Goal: Task Accomplishment & Management: Manage account settings

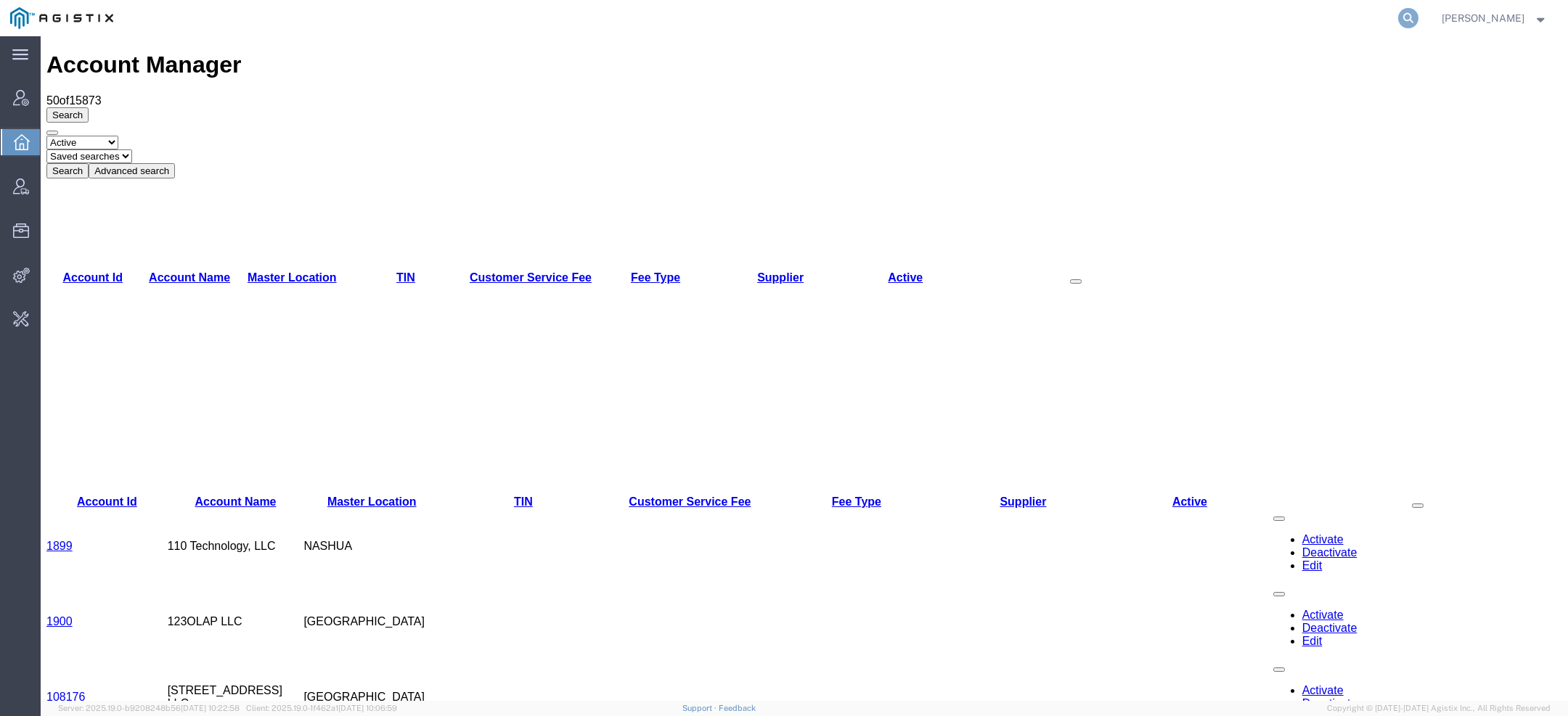
click at [1415, 11] on icon at bounding box center [1408, 18] width 20 height 20
paste input "SLAX01030638"
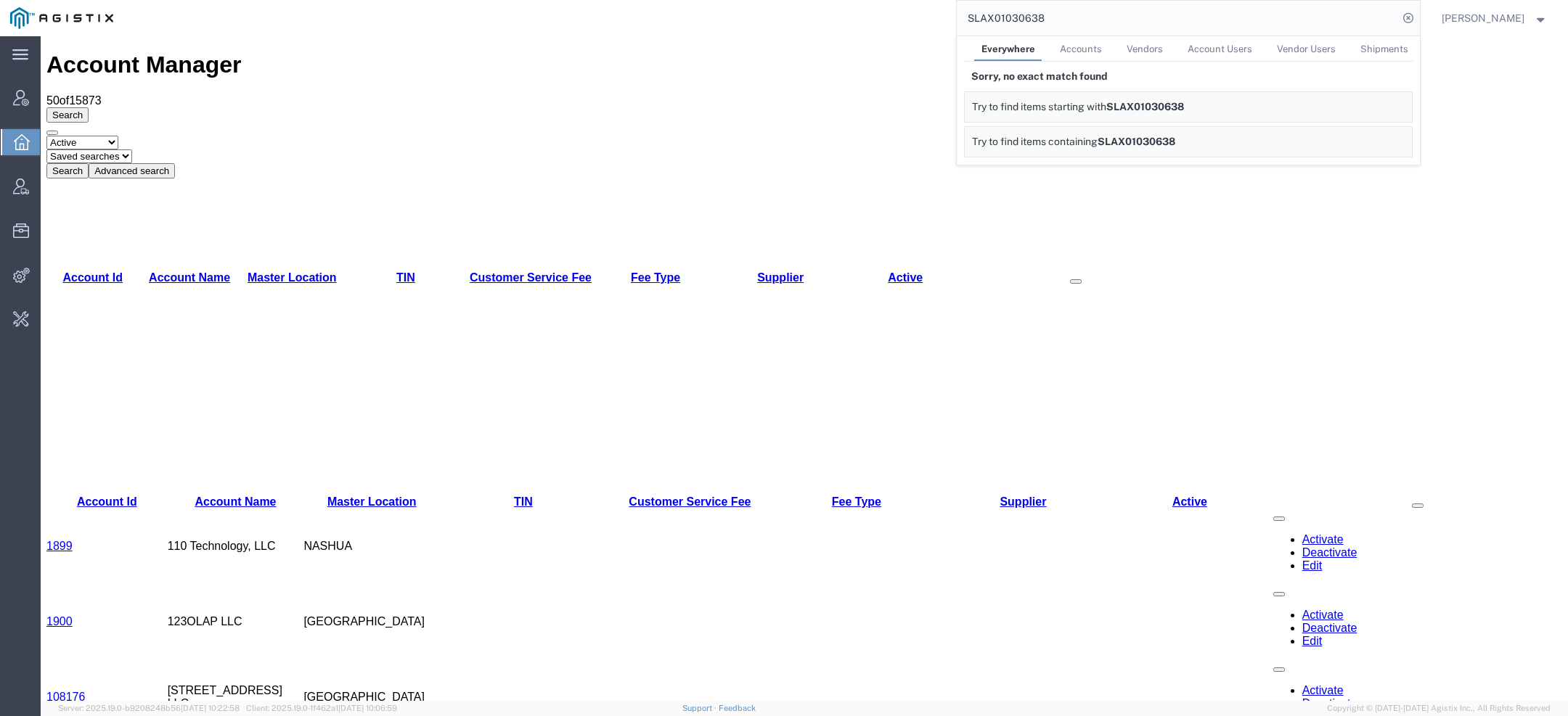
drag, startPoint x: 1055, startPoint y: 14, endPoint x: 761, endPoint y: 14, distance: 294.0
click at [823, 14] on div "SLAX01030638 Everywhere Accounts Vendors Account Users Vendor Users Shipments S…" at bounding box center [772, 18] width 1297 height 36
paste input "28857"
drag, startPoint x: 1056, startPoint y: 22, endPoint x: 699, endPoint y: 18, distance: 357.0
click at [753, 18] on div "SLAX01028857 Everywhere Accounts Vendors Account Users Vendor Users Shipments S…" at bounding box center [772, 18] width 1297 height 36
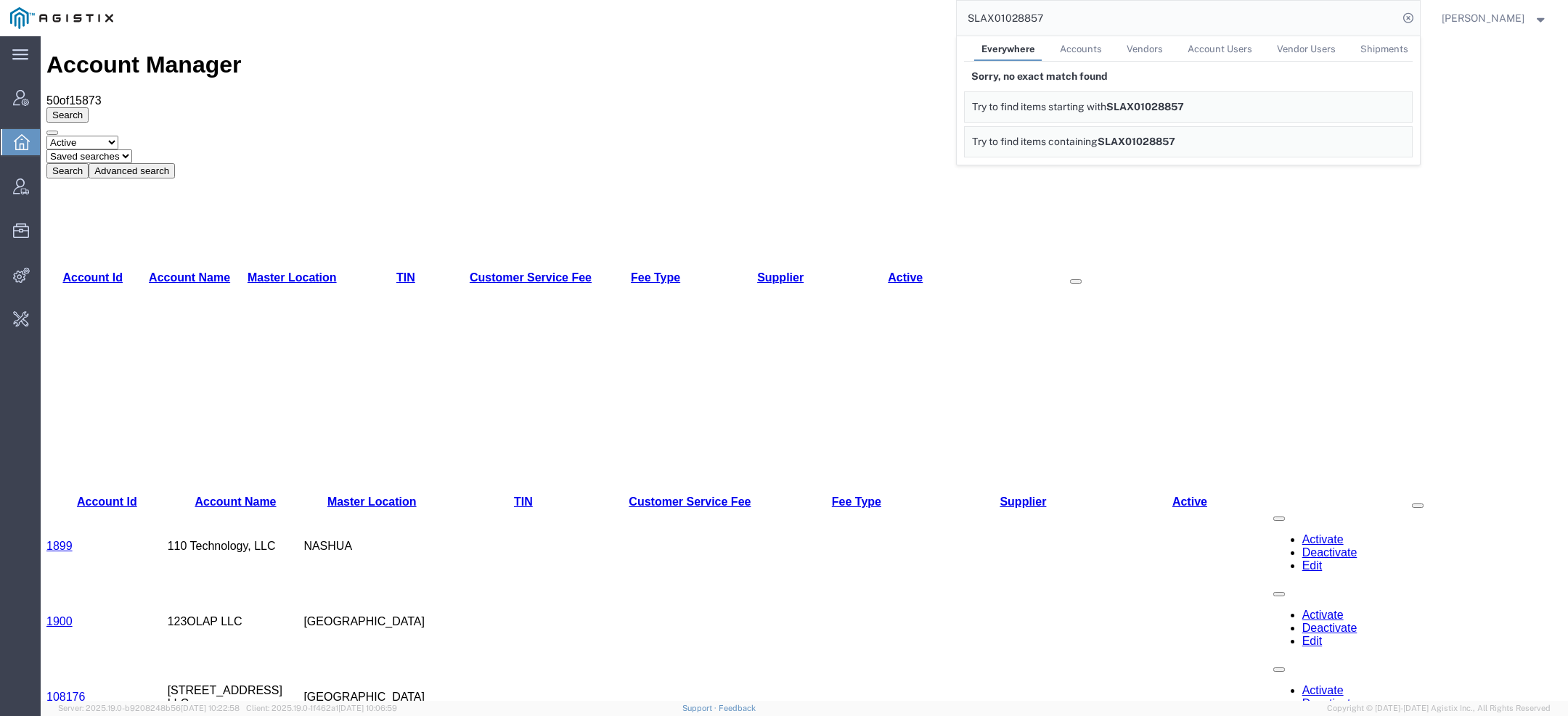
paste input "32462"
drag, startPoint x: 1064, startPoint y: 21, endPoint x: 729, endPoint y: 21, distance: 335.0
click at [741, 21] on div "SLAX01032462 Everywhere Accounts Vendors Account Users Vendor Users Shipments S…" at bounding box center [772, 18] width 1297 height 36
paste input "4325"
drag, startPoint x: 1046, startPoint y: 19, endPoint x: 896, endPoint y: -23, distance: 155.8
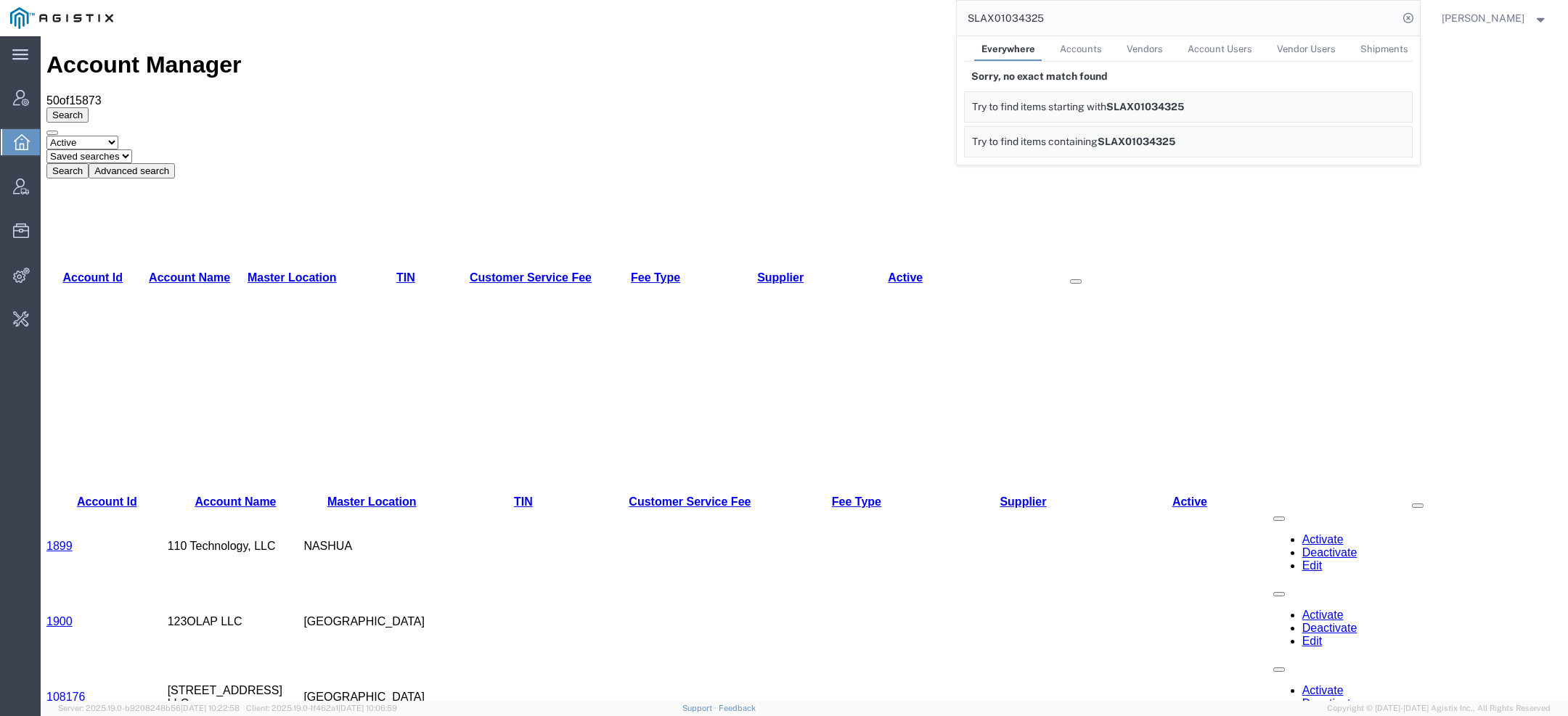
click at [896, 0] on html "main_menu Created with Sketch. Collapse Menu Account Manager Overview Vendor Ma…" at bounding box center [784, 358] width 1568 height 716
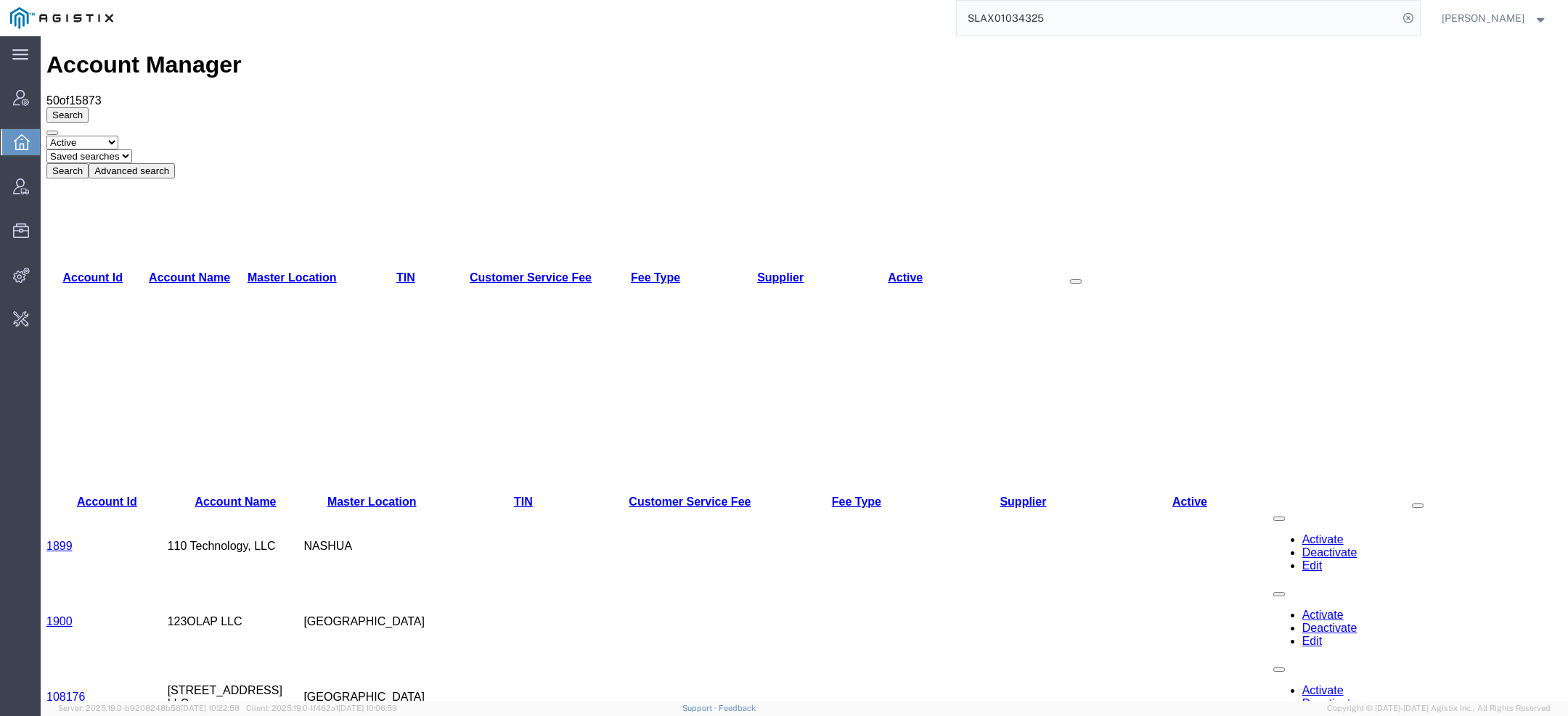
paste input "[PERSON_NAME][EMAIL_ADDRESS][DOMAIN_NAME]"
type input "[PERSON_NAME][EMAIL_ADDRESS][DOMAIN_NAME]"
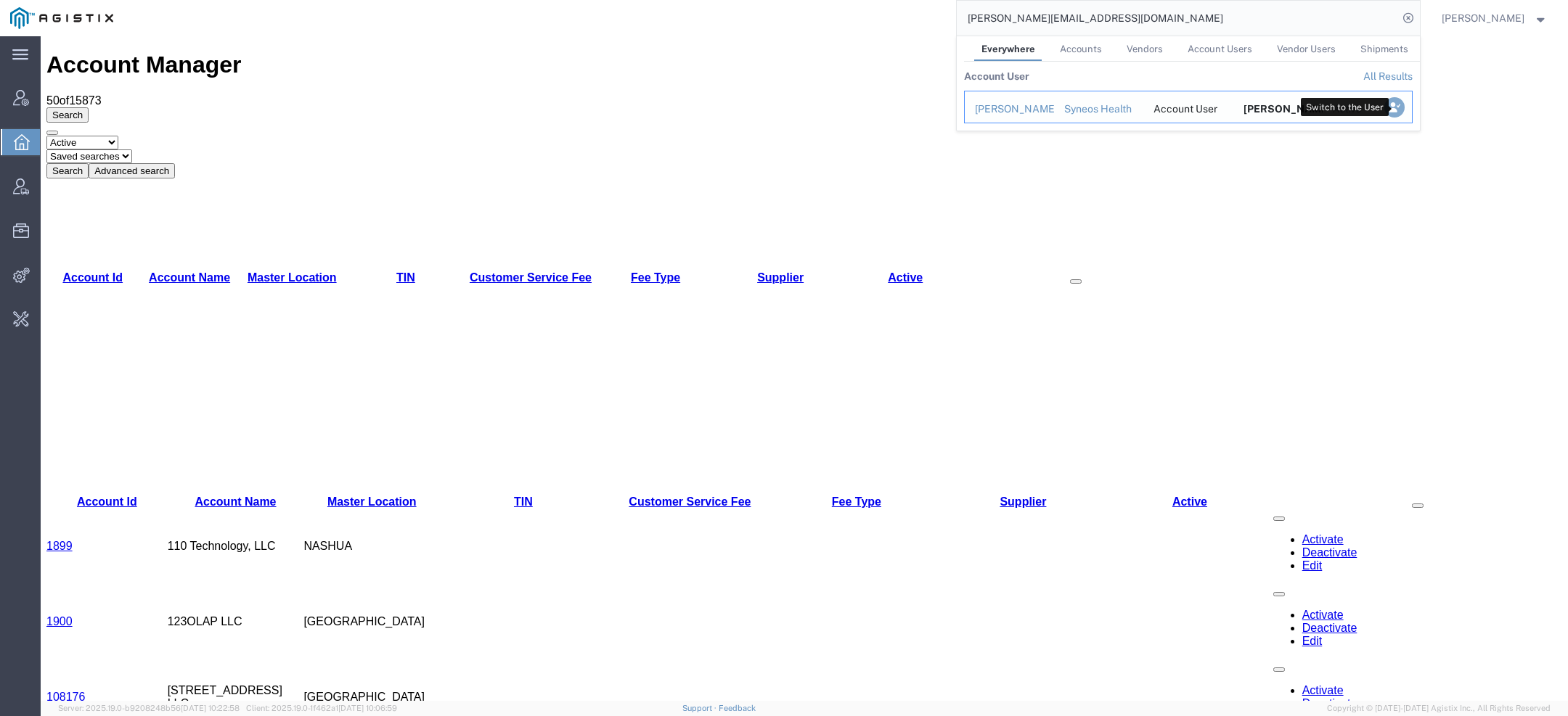
click at [1395, 104] on icon "Search Results" at bounding box center [1394, 107] width 20 height 20
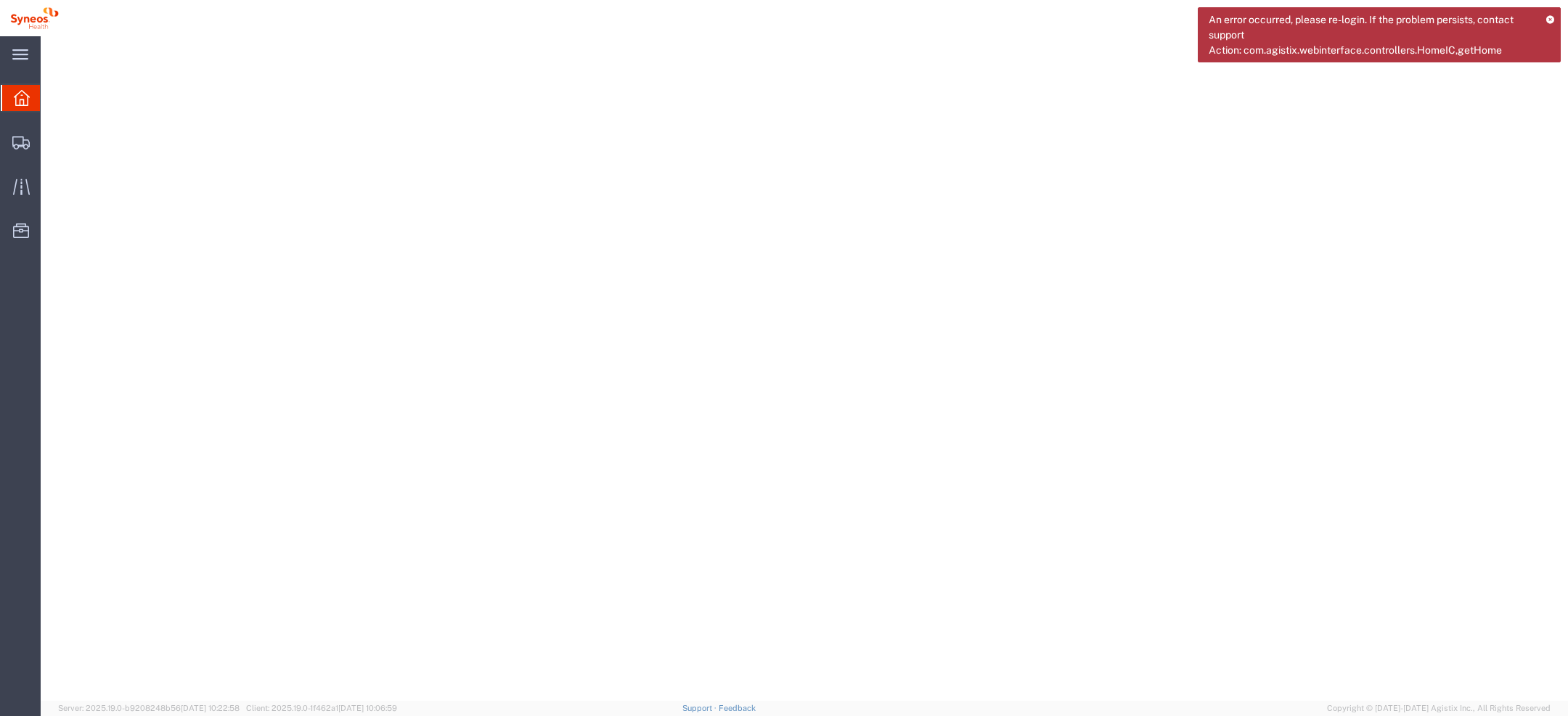
click at [1553, 19] on icon at bounding box center [1550, 19] width 10 height 8
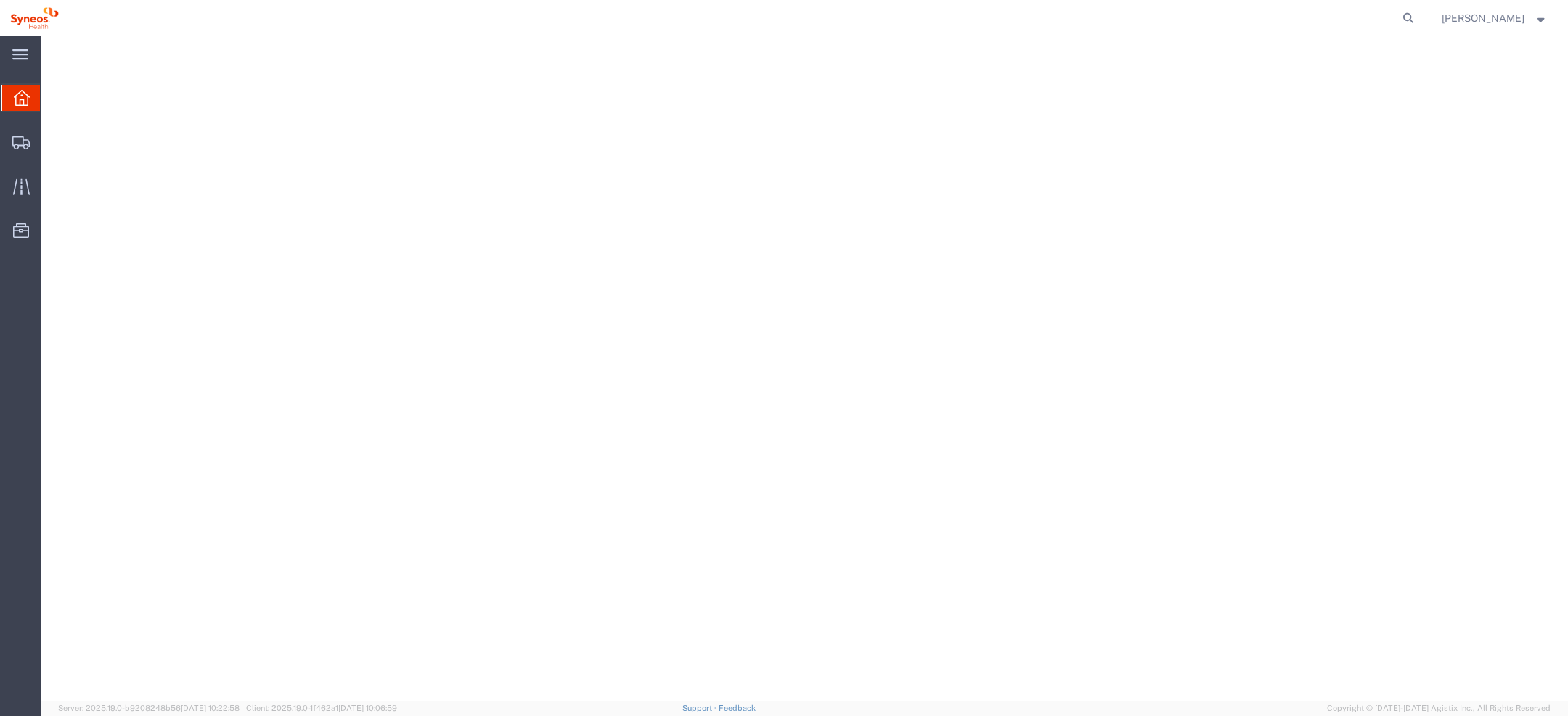
click at [1482, 20] on span "[PERSON_NAME]" at bounding box center [1483, 19] width 83 height 16
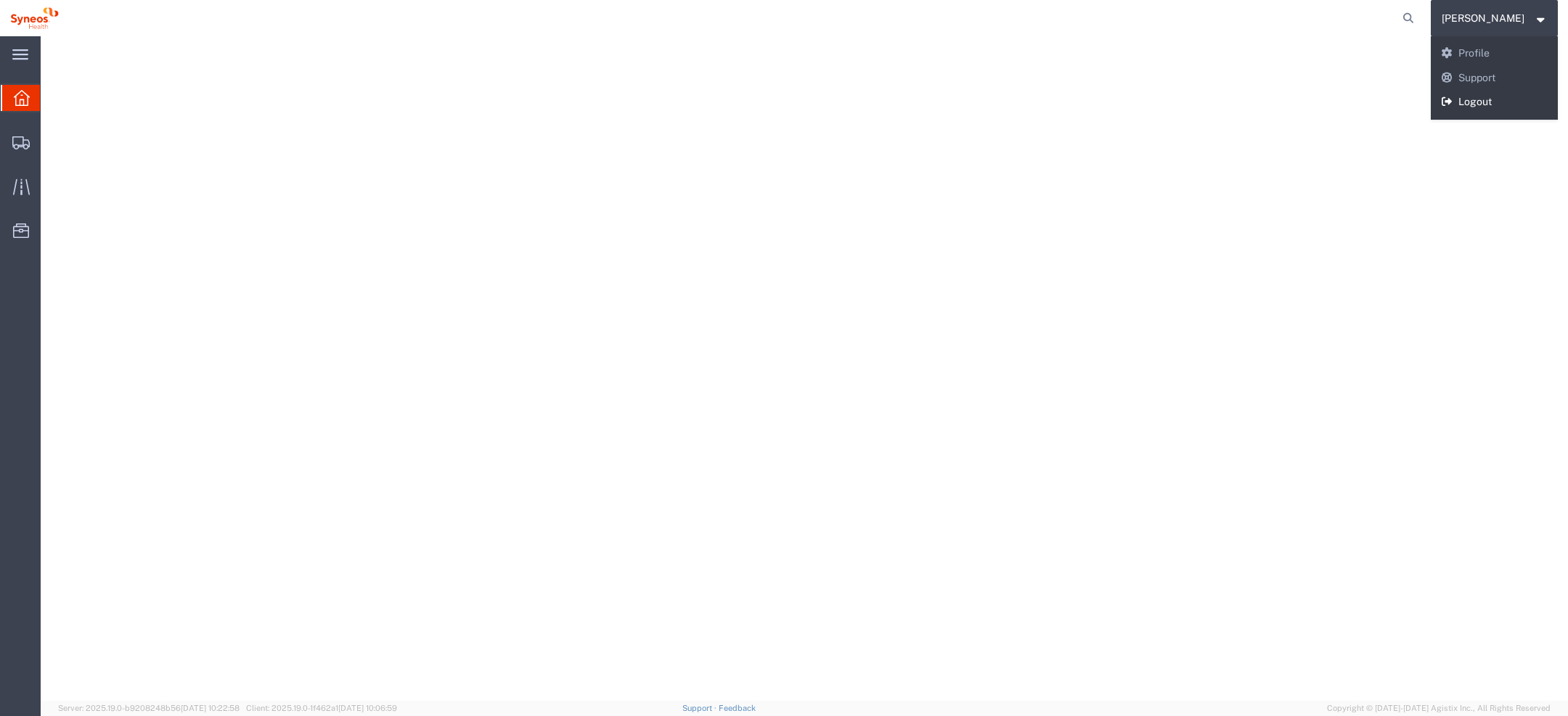
click at [1496, 101] on link "Logout" at bounding box center [1495, 102] width 127 height 25
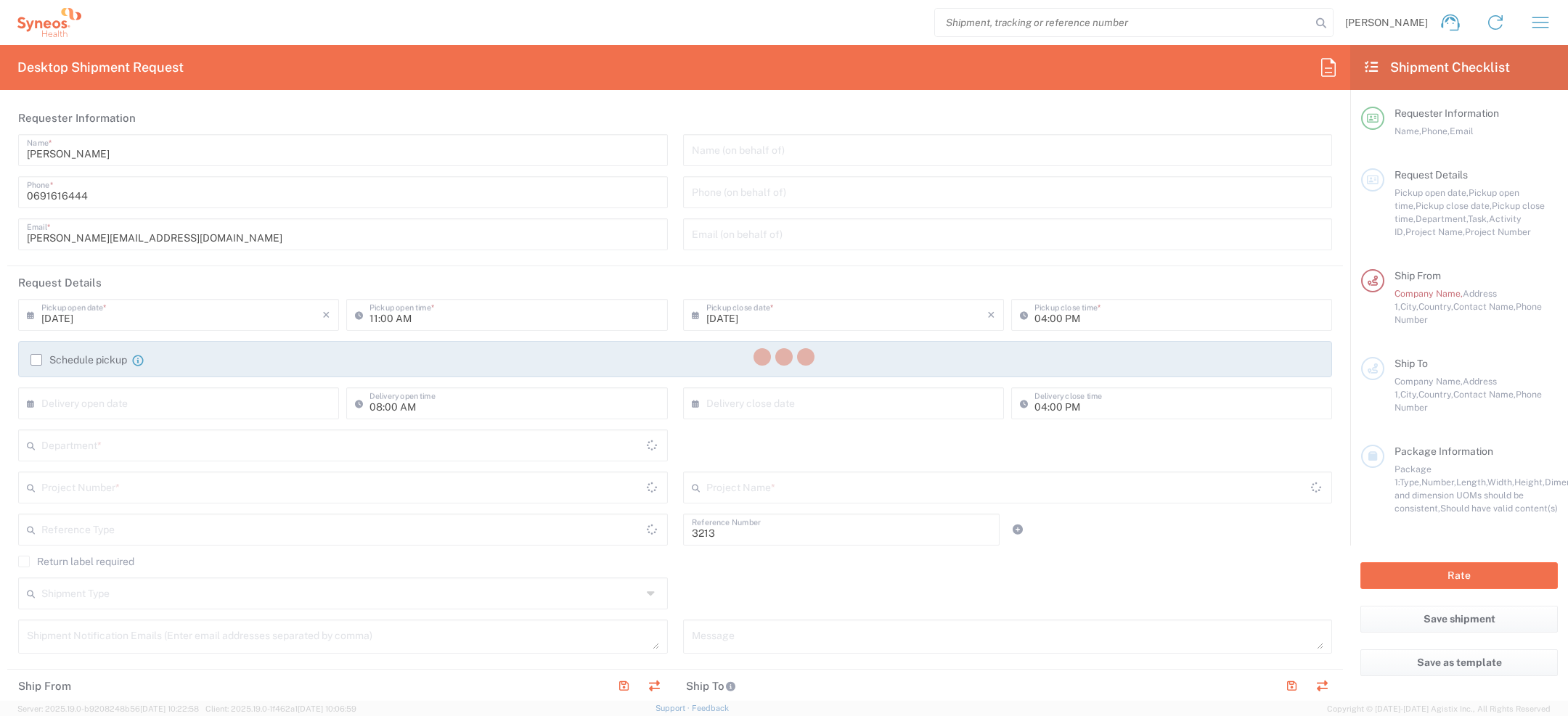
type input "Department"
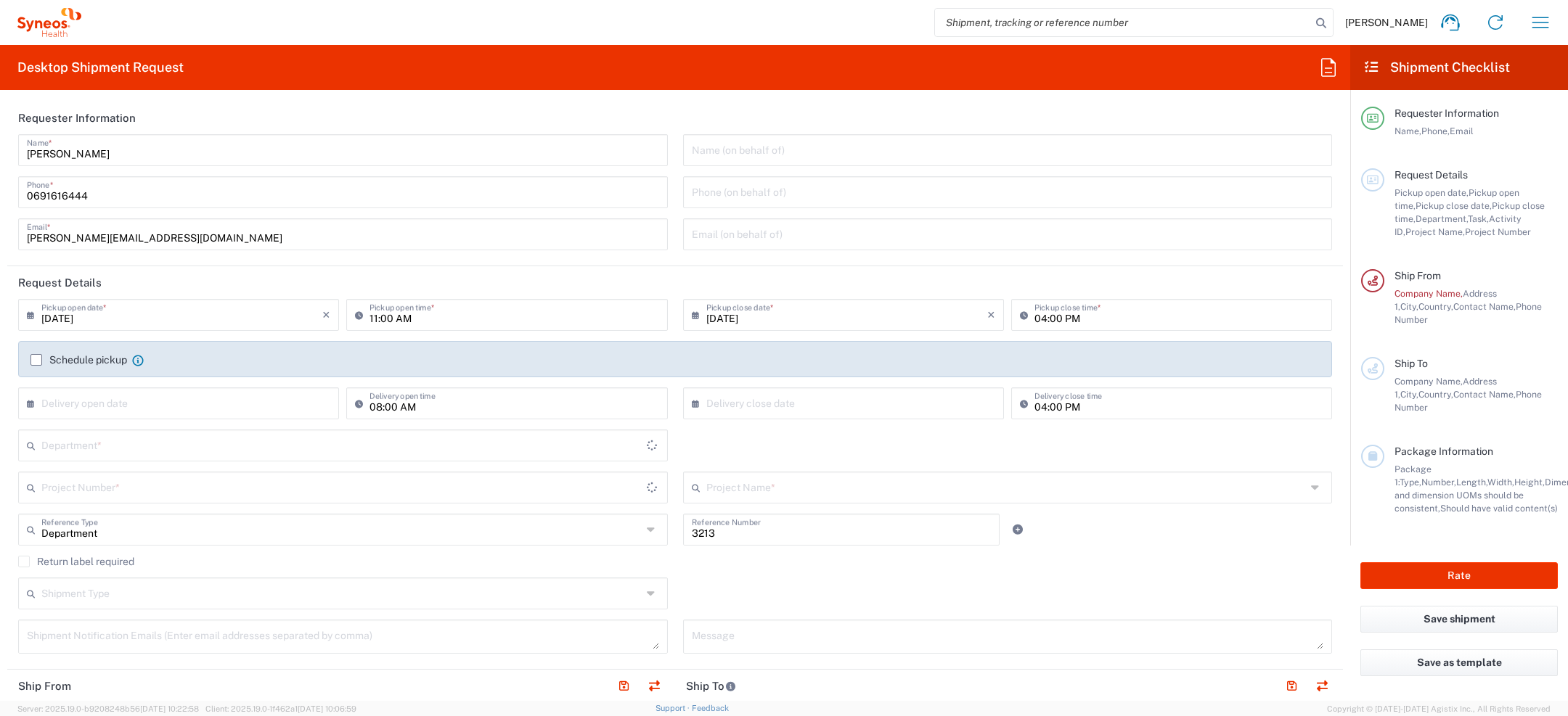
type input "[GEOGRAPHIC_DATA]"
type input "Syneos Health d.o.o. [GEOGRAPHIC_DATA]-[GEOGRAPHIC_DATA]"
click at [1328, 74] on icon at bounding box center [1328, 67] width 23 height 23
type input "p"
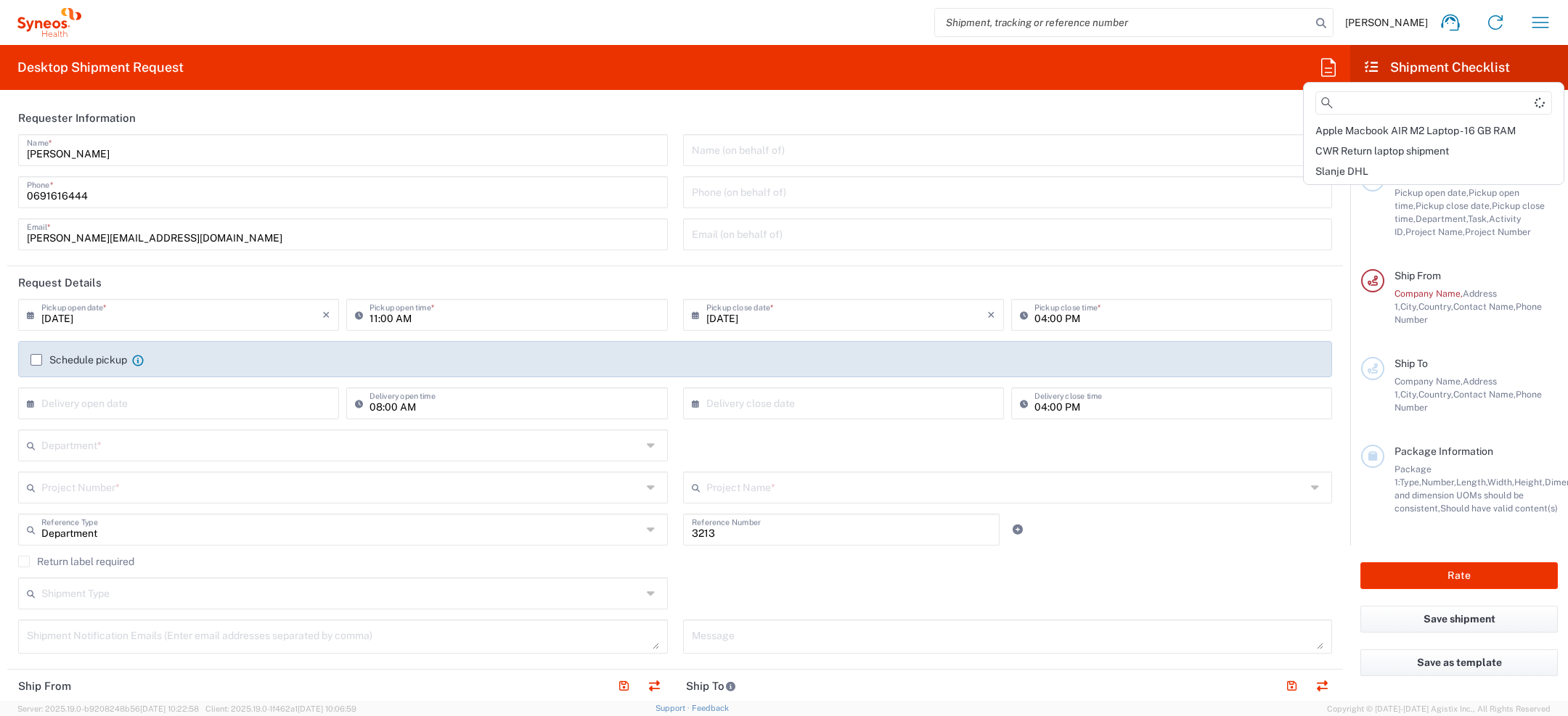
type input "f"
paste input "Filip"
type input "Filip"
click at [1199, 83] on agx-form-header "Desktop Shipment Request" at bounding box center [675, 68] width 1350 height 45
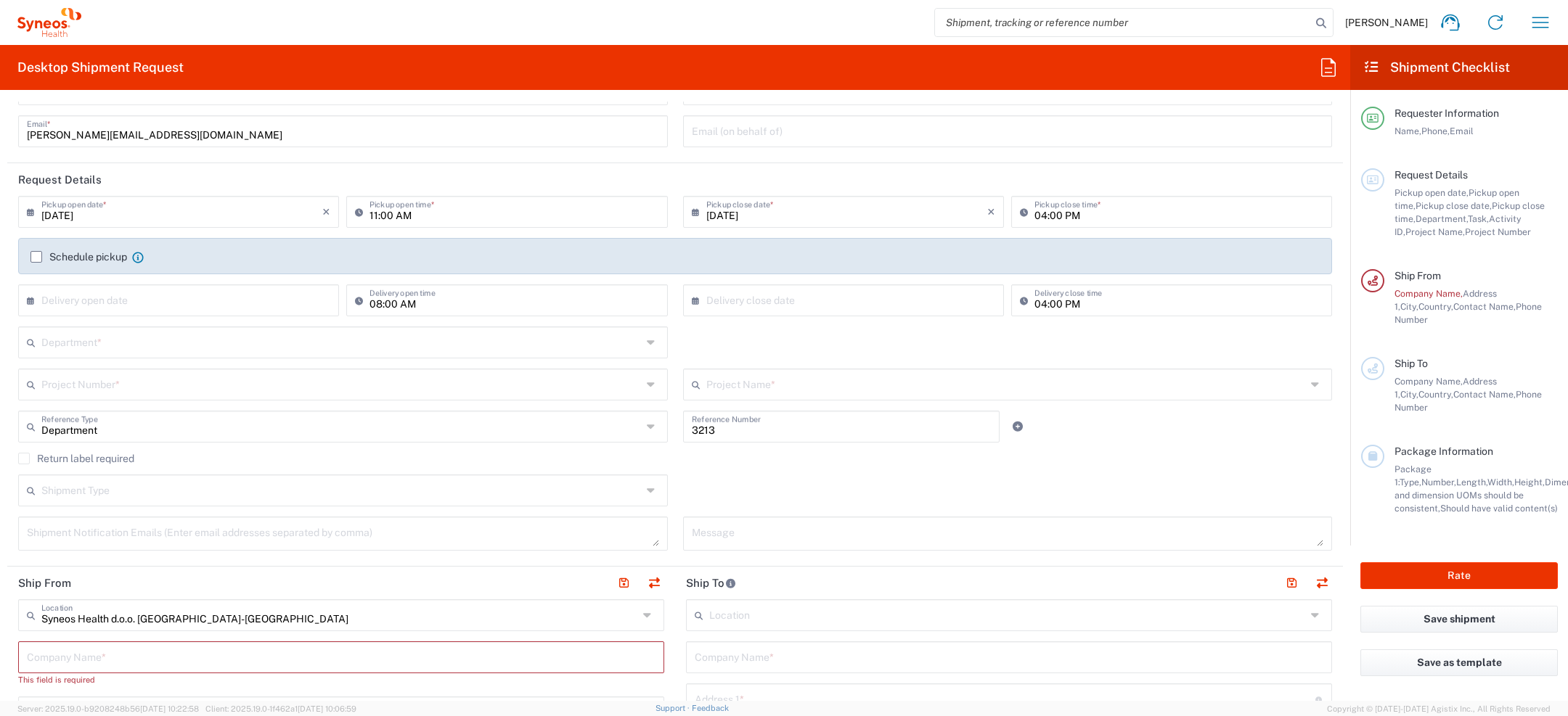
scroll to position [124, 0]
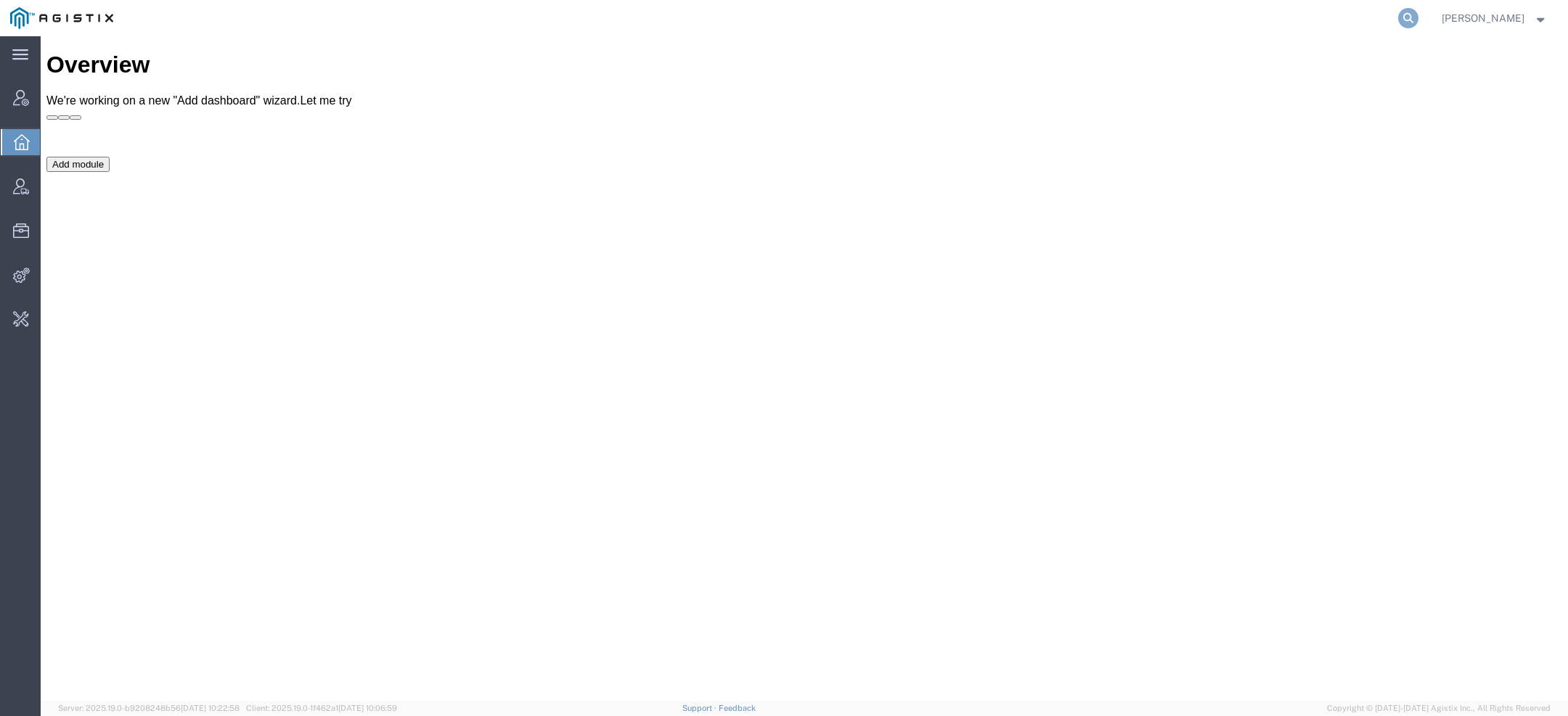
click at [1419, 19] on icon at bounding box center [1408, 18] width 20 height 20
paste input "filip.nikolic@syneoshealth.com"
type input "filip.nikolic@syneoshealth.com"
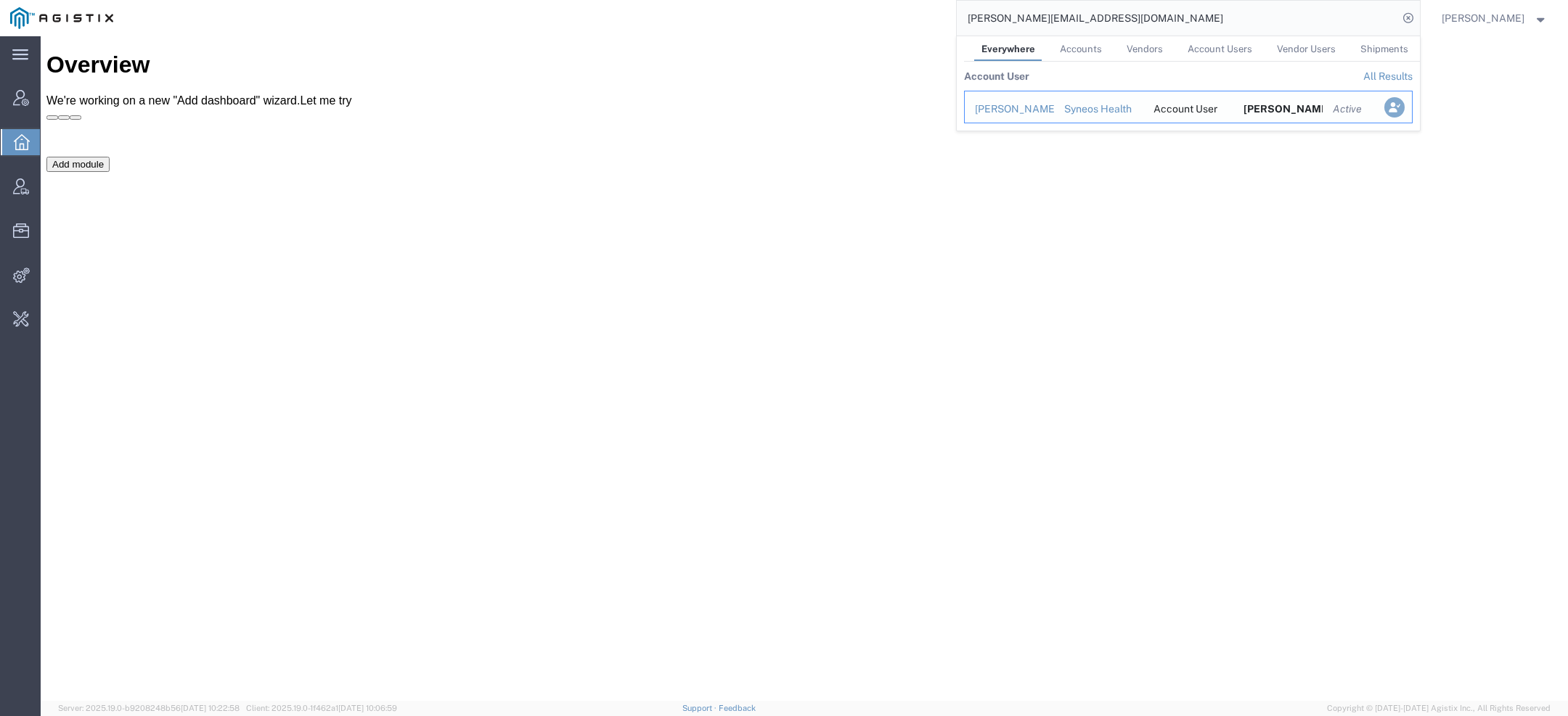
click at [1401, 102] on icon "Search Results" at bounding box center [1394, 107] width 20 height 20
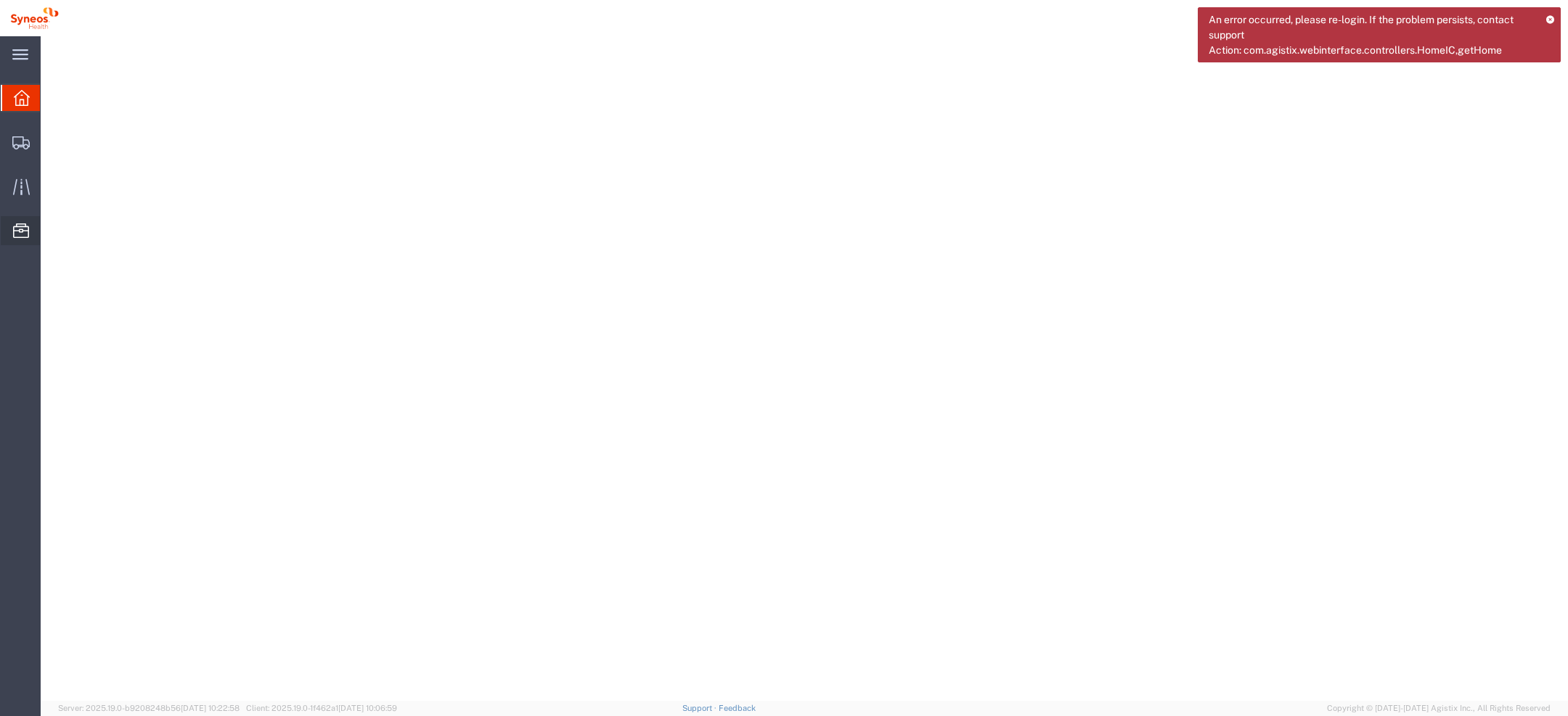
click at [0, 0] on span "Templates" at bounding box center [0, 0] width 0 height 0
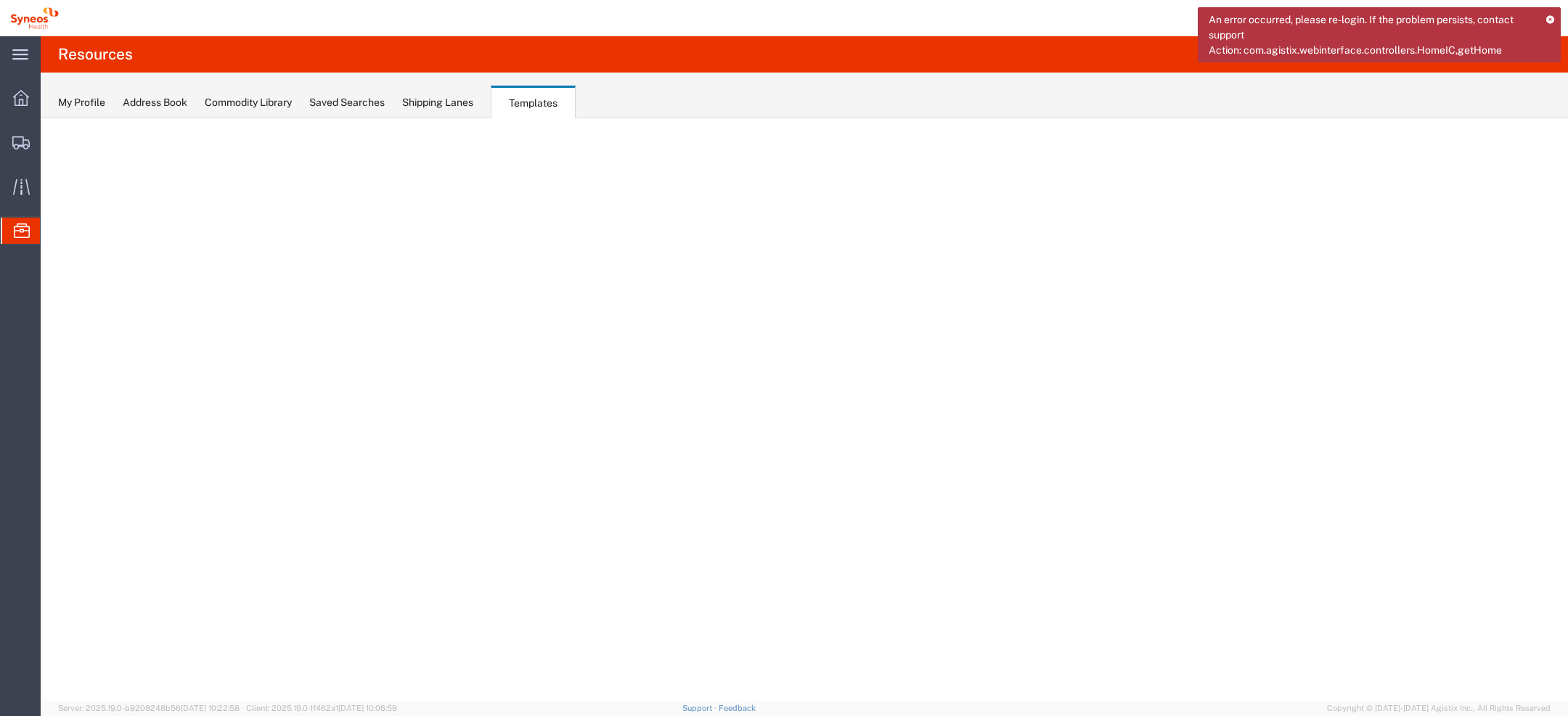
click at [1554, 17] on icon at bounding box center [1550, 19] width 10 height 8
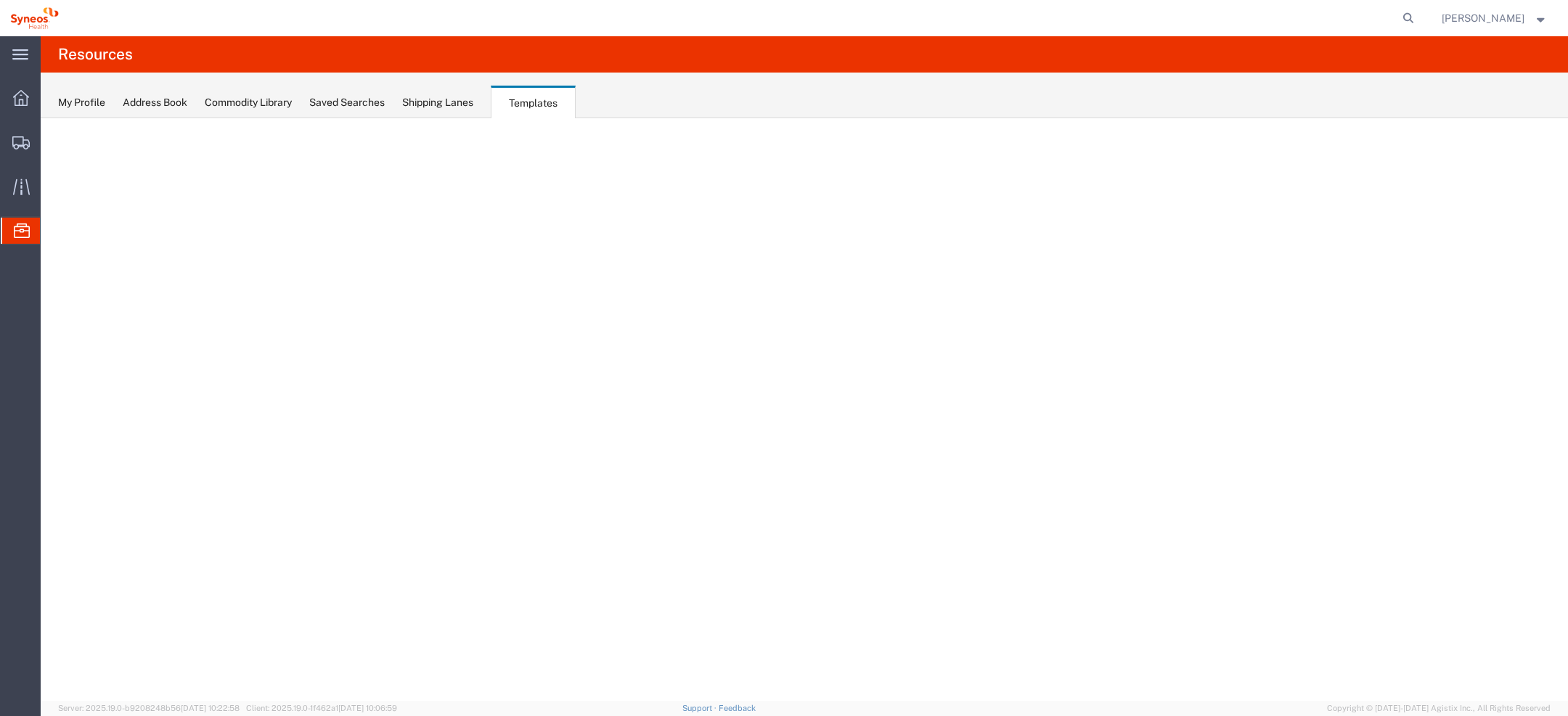
click at [1511, 15] on span "Filip Nikolic" at bounding box center [1483, 19] width 83 height 16
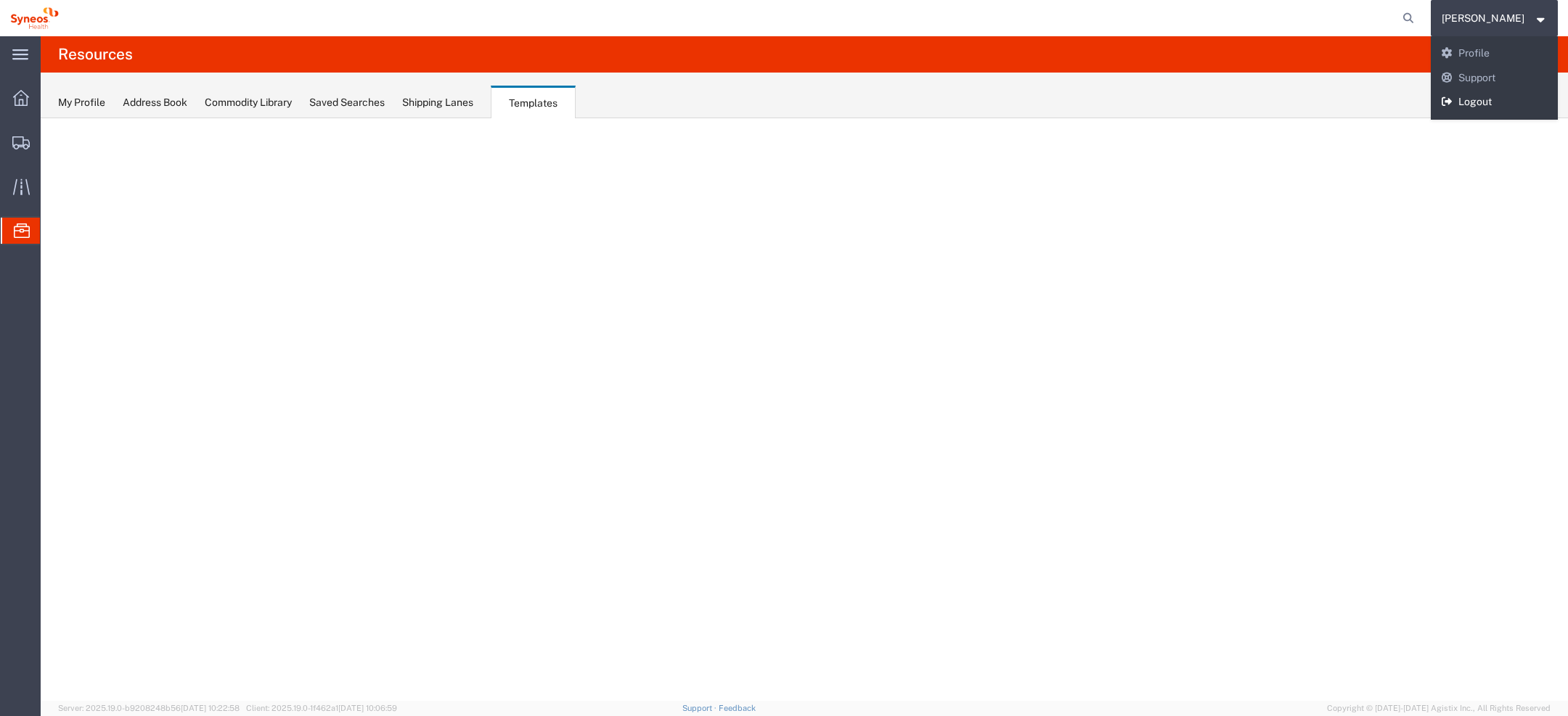
click at [1500, 102] on link "Logout" at bounding box center [1495, 102] width 127 height 25
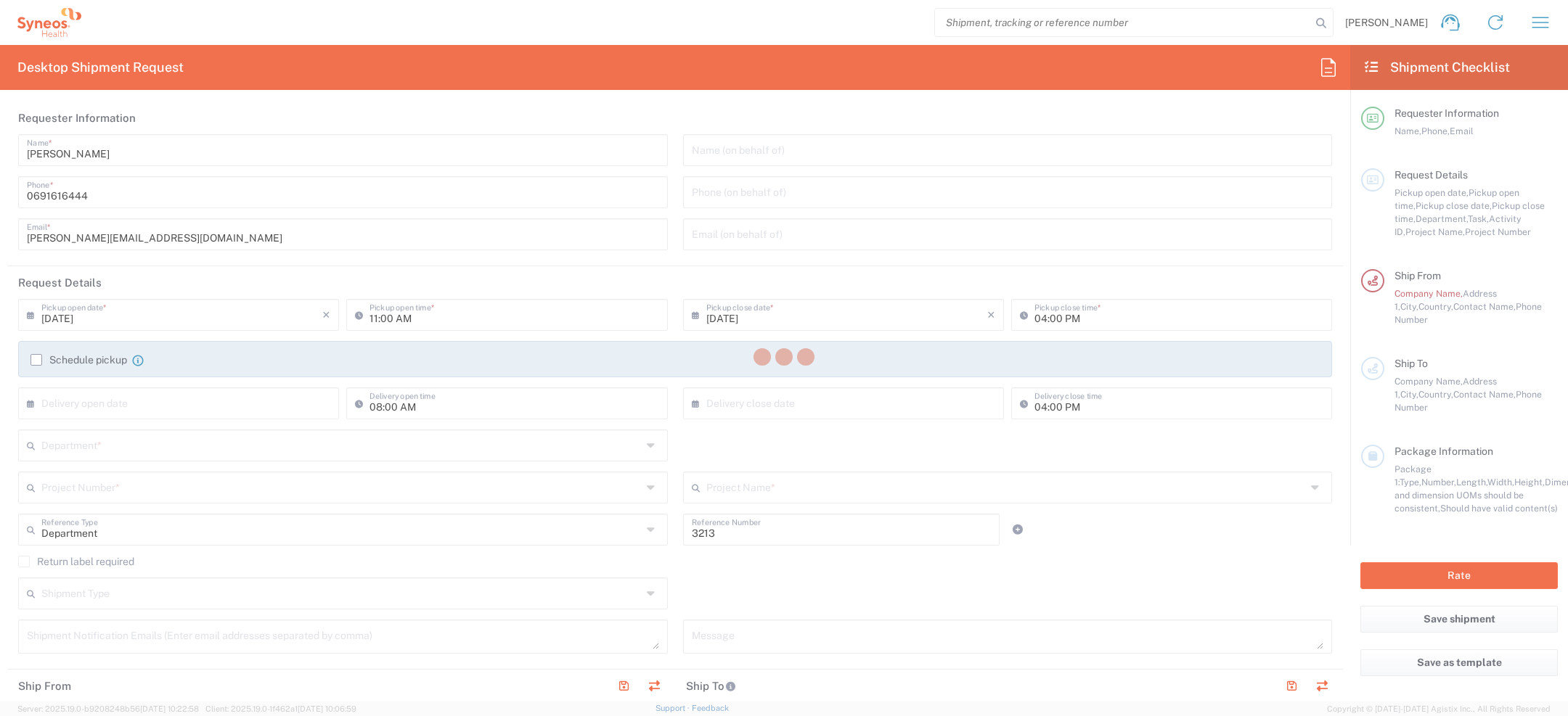
type input "[GEOGRAPHIC_DATA]"
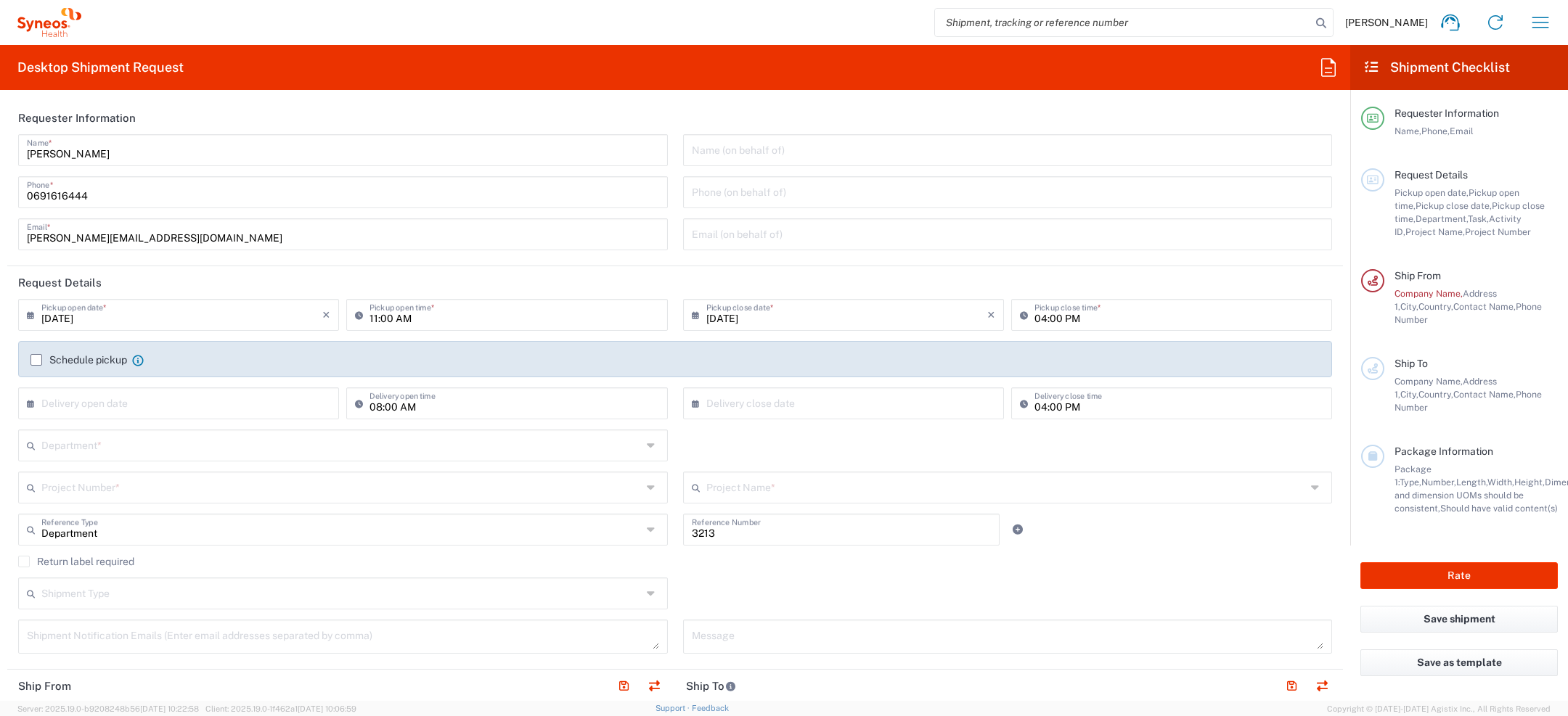
type input "Syneos Health d.o.o. [GEOGRAPHIC_DATA]-[GEOGRAPHIC_DATA]"
click at [1324, 67] on icon at bounding box center [1328, 67] width 23 height 23
type input "fil"
click at [1550, 19] on icon "button" at bounding box center [1541, 23] width 23 height 23
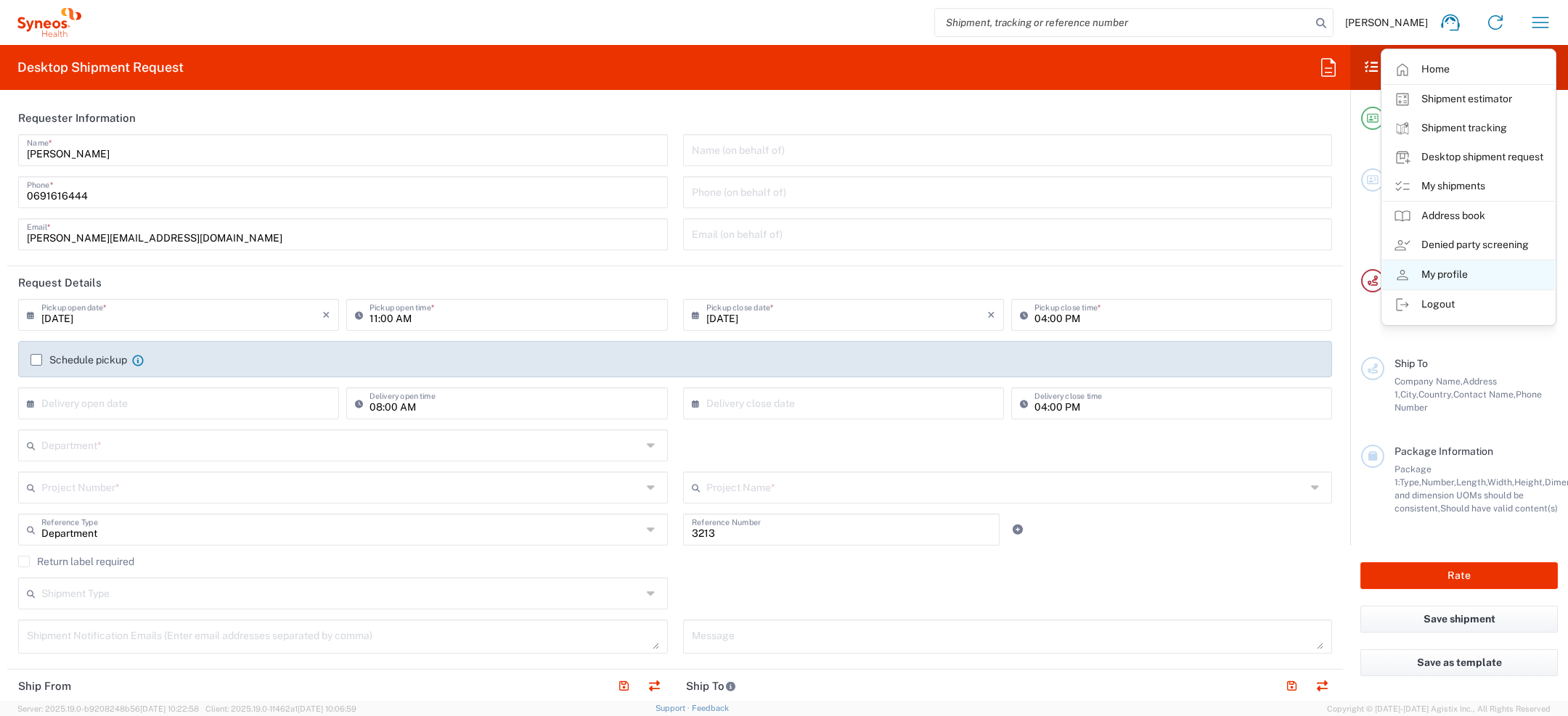
click at [1444, 273] on link "My profile" at bounding box center [1469, 275] width 173 height 29
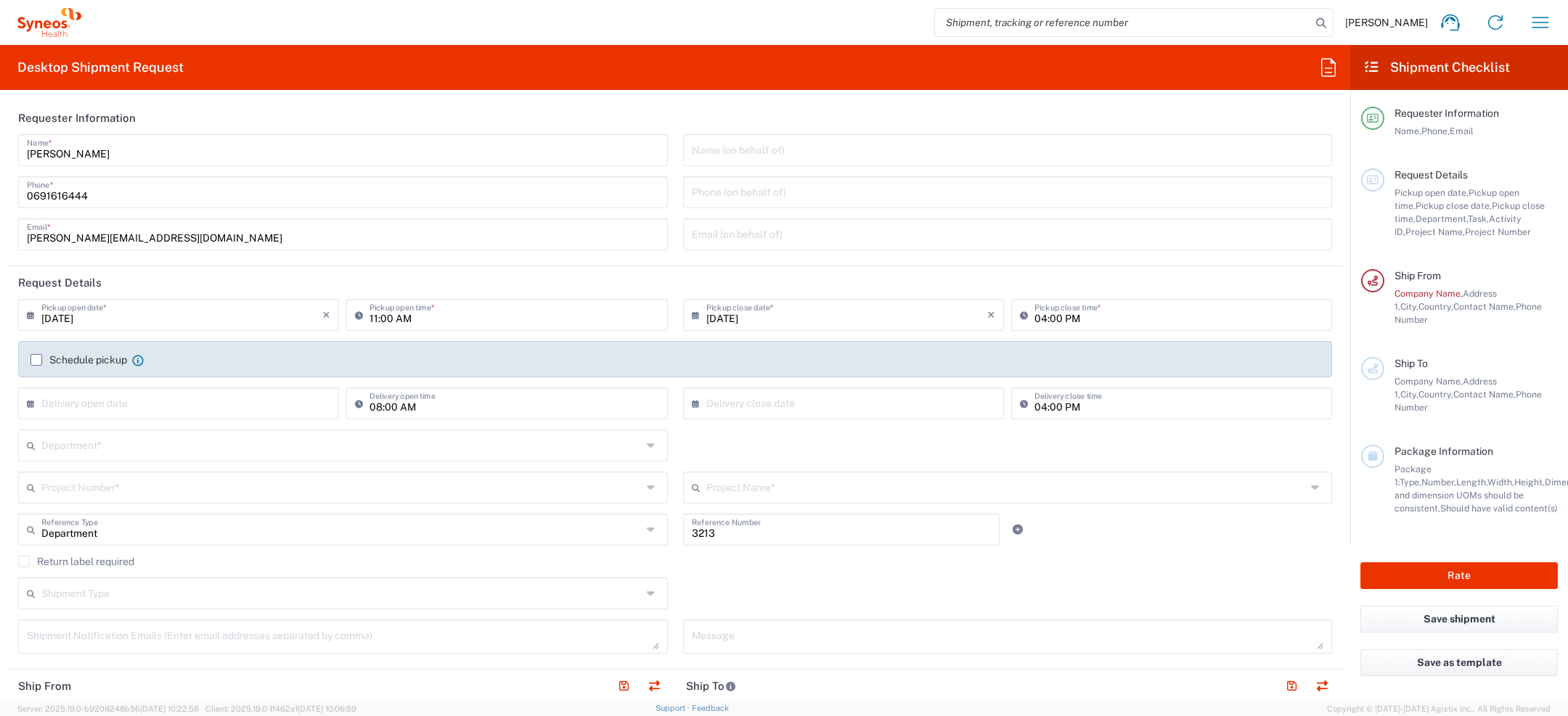
select select "RS"
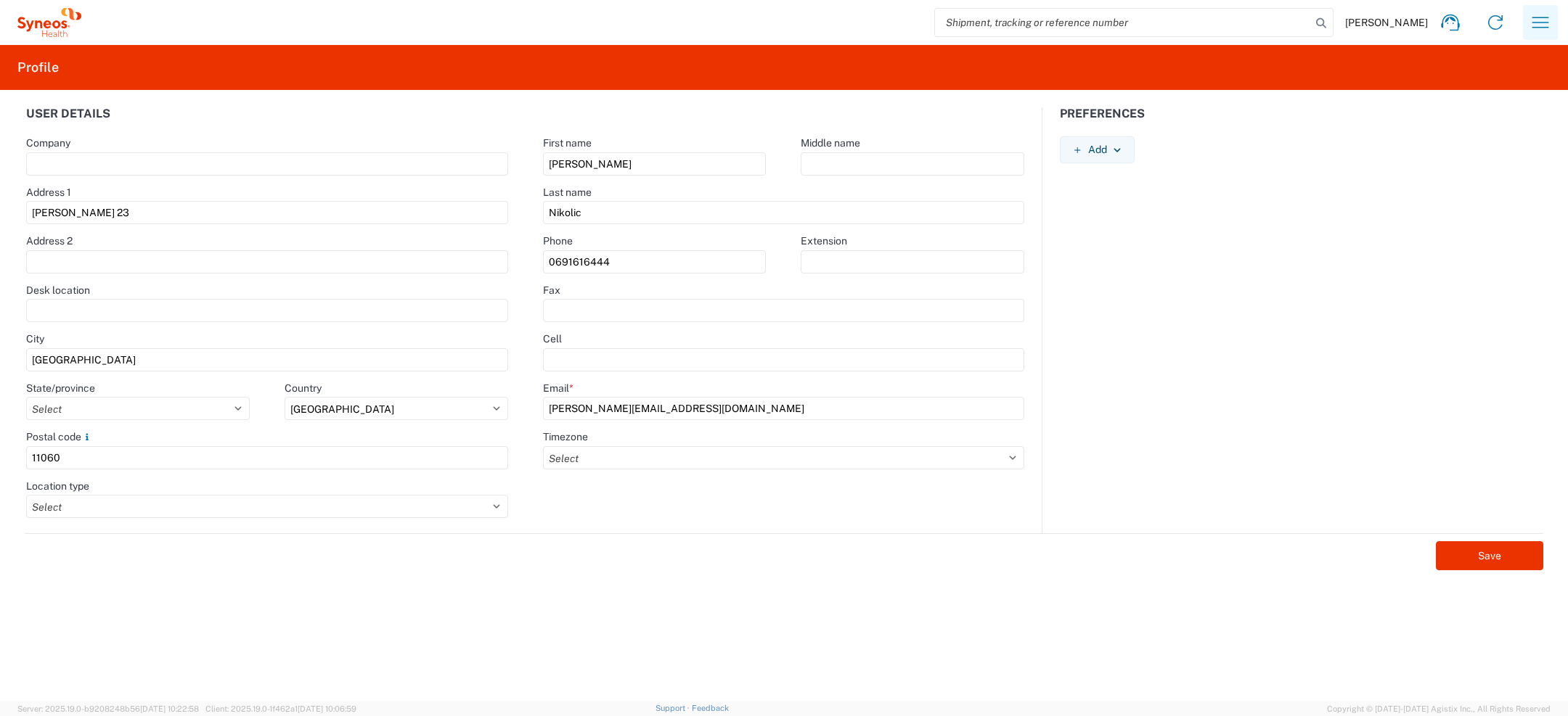
click at [1528, 24] on button "button" at bounding box center [1541, 22] width 35 height 35
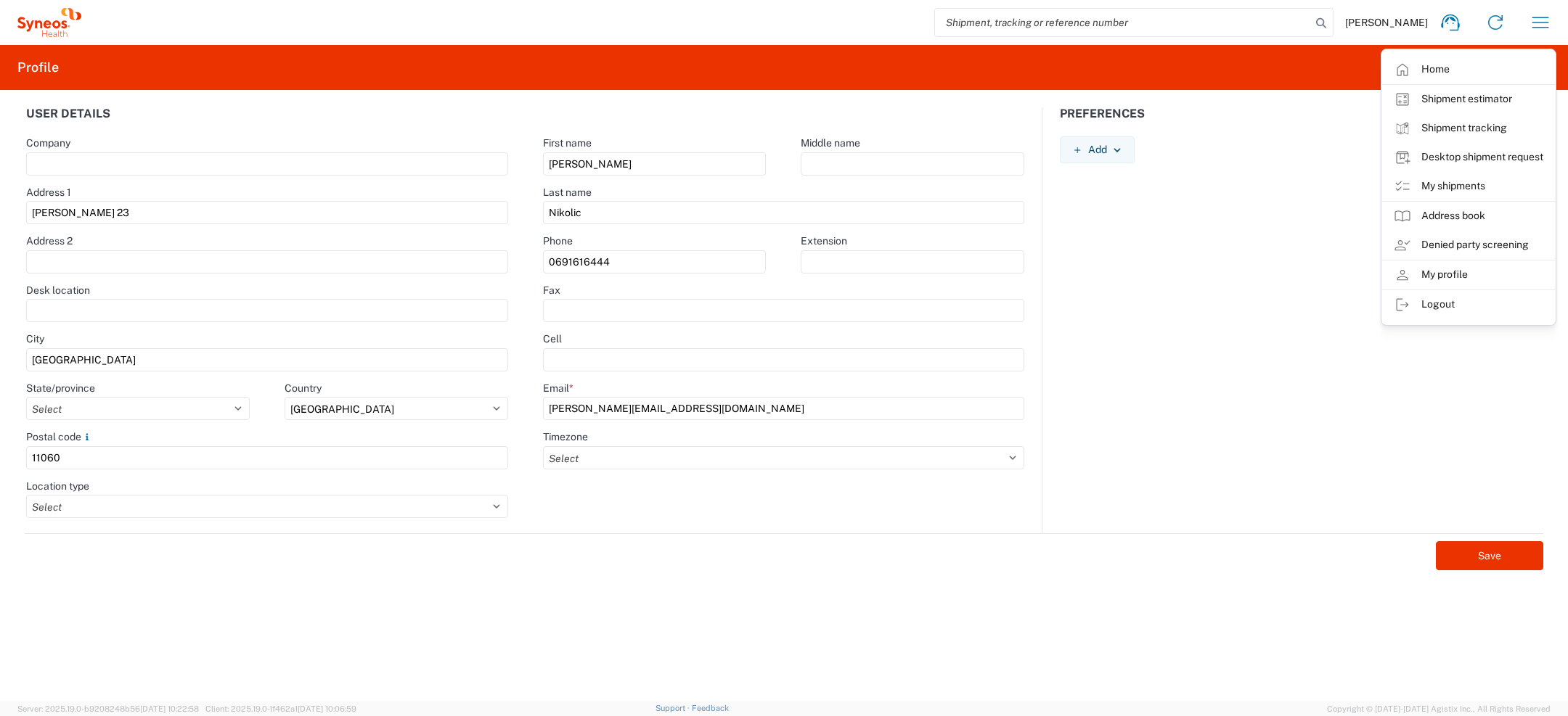
click at [1447, 69] on link "Home" at bounding box center [1469, 69] width 173 height 29
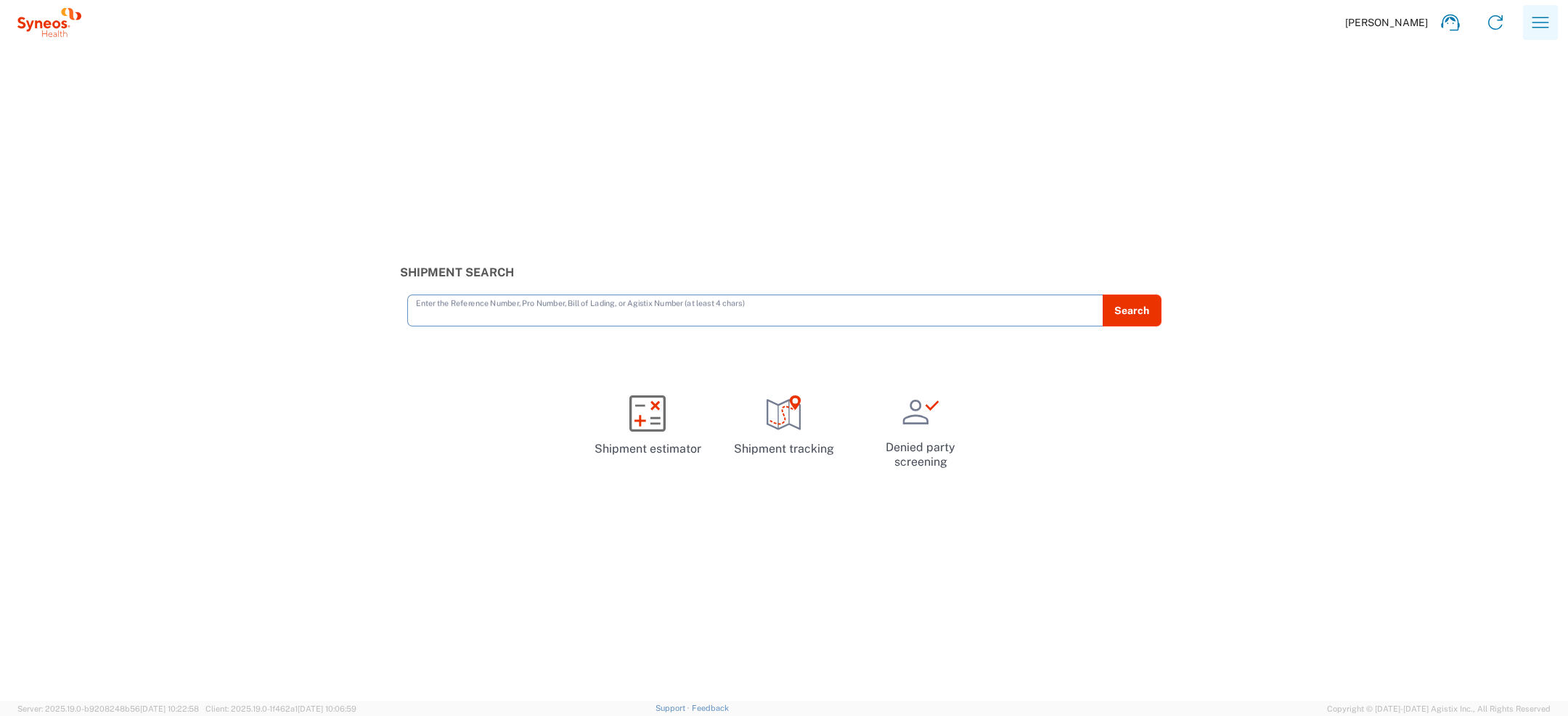
click at [1531, 19] on icon "button" at bounding box center [1541, 23] width 23 height 23
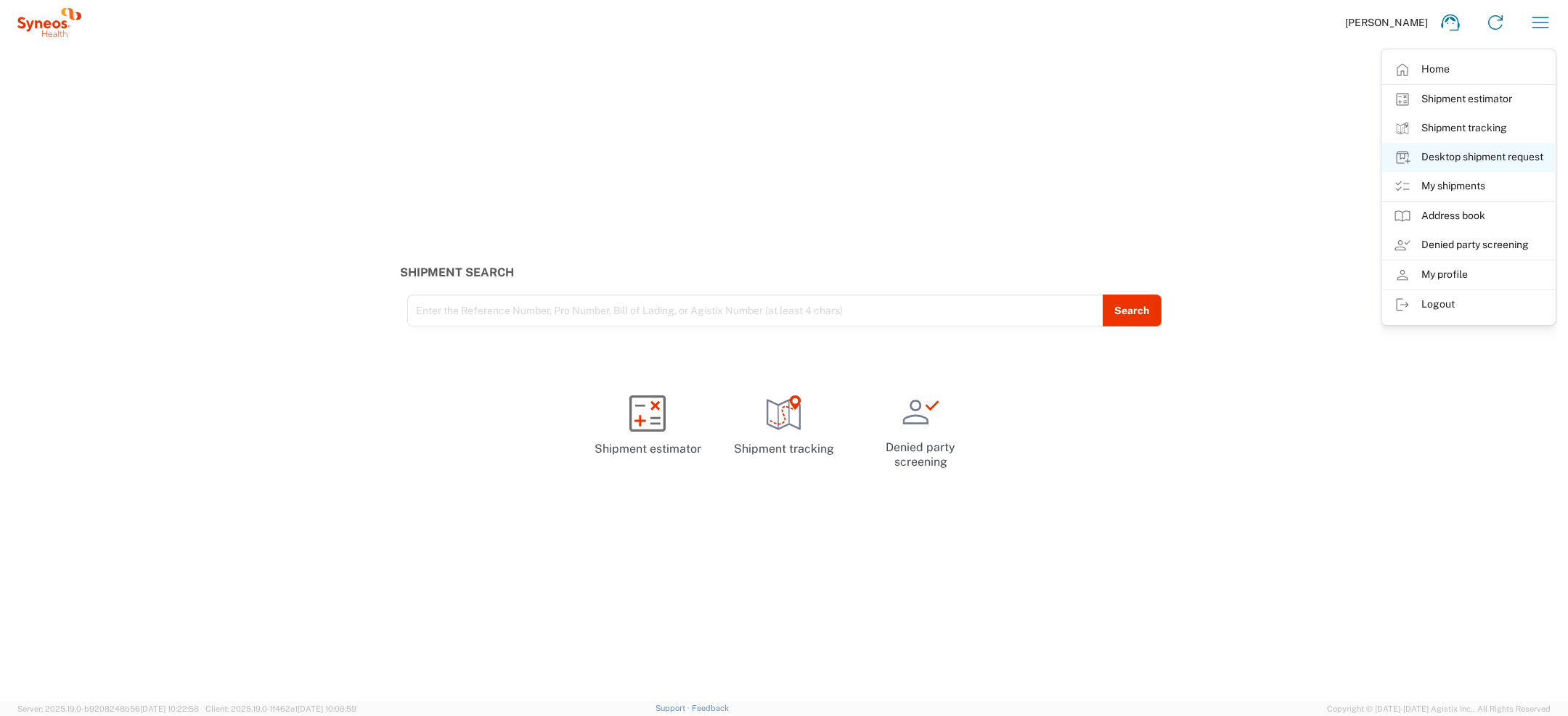
click at [1461, 155] on link "Desktop shipment request" at bounding box center [1469, 157] width 173 height 29
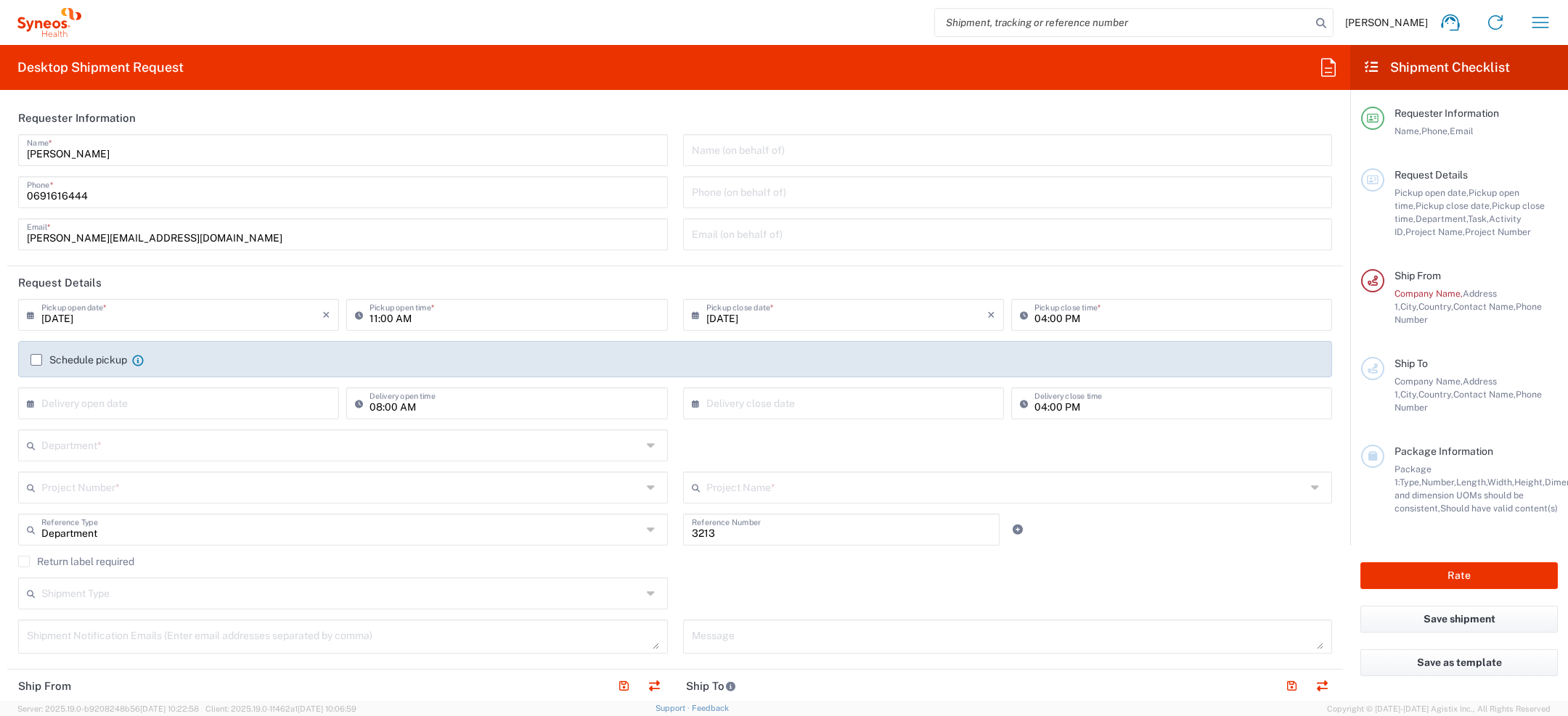
click at [1335, 74] on icon at bounding box center [1328, 67] width 15 height 19
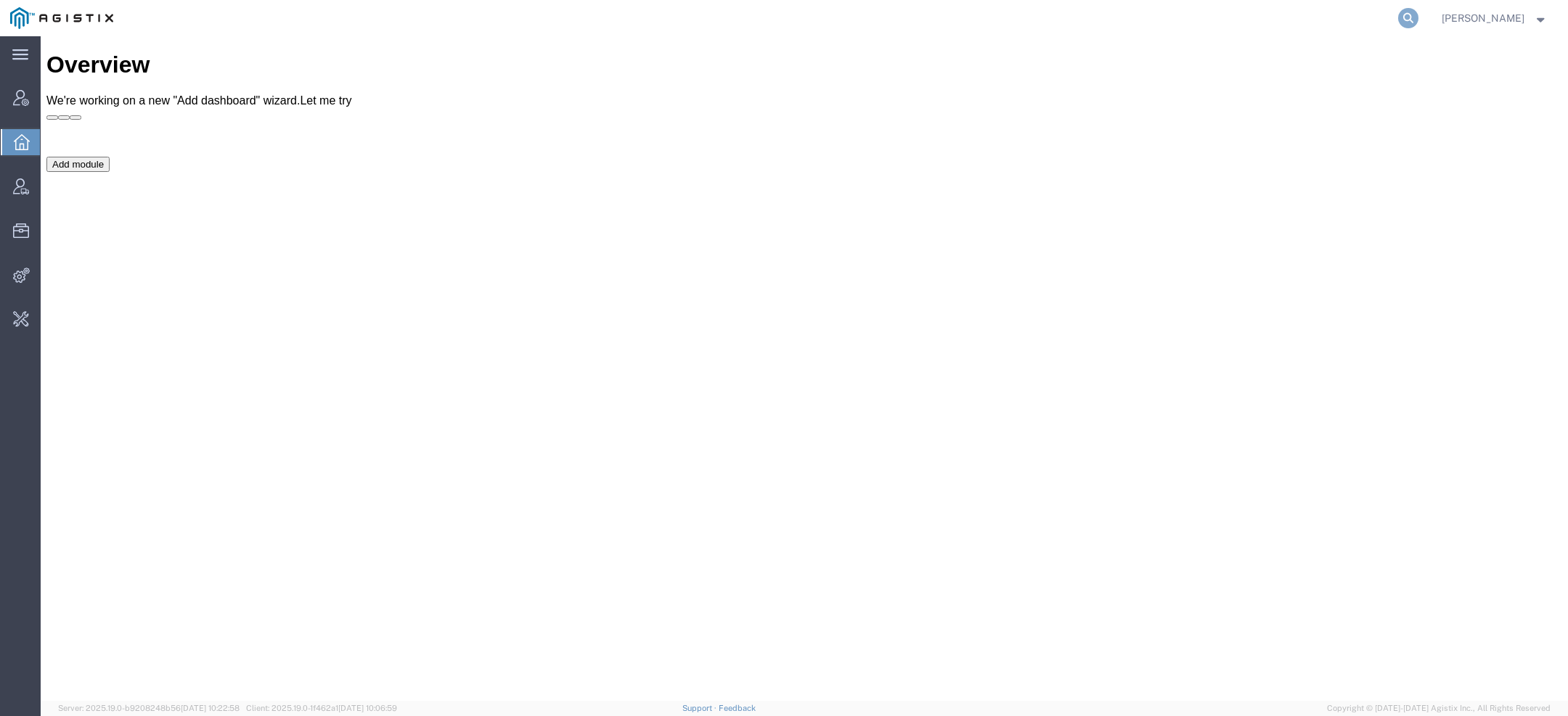
click at [1407, 15] on icon at bounding box center [1408, 18] width 20 height 20
paste input "Syneos"
type input "Syneos"
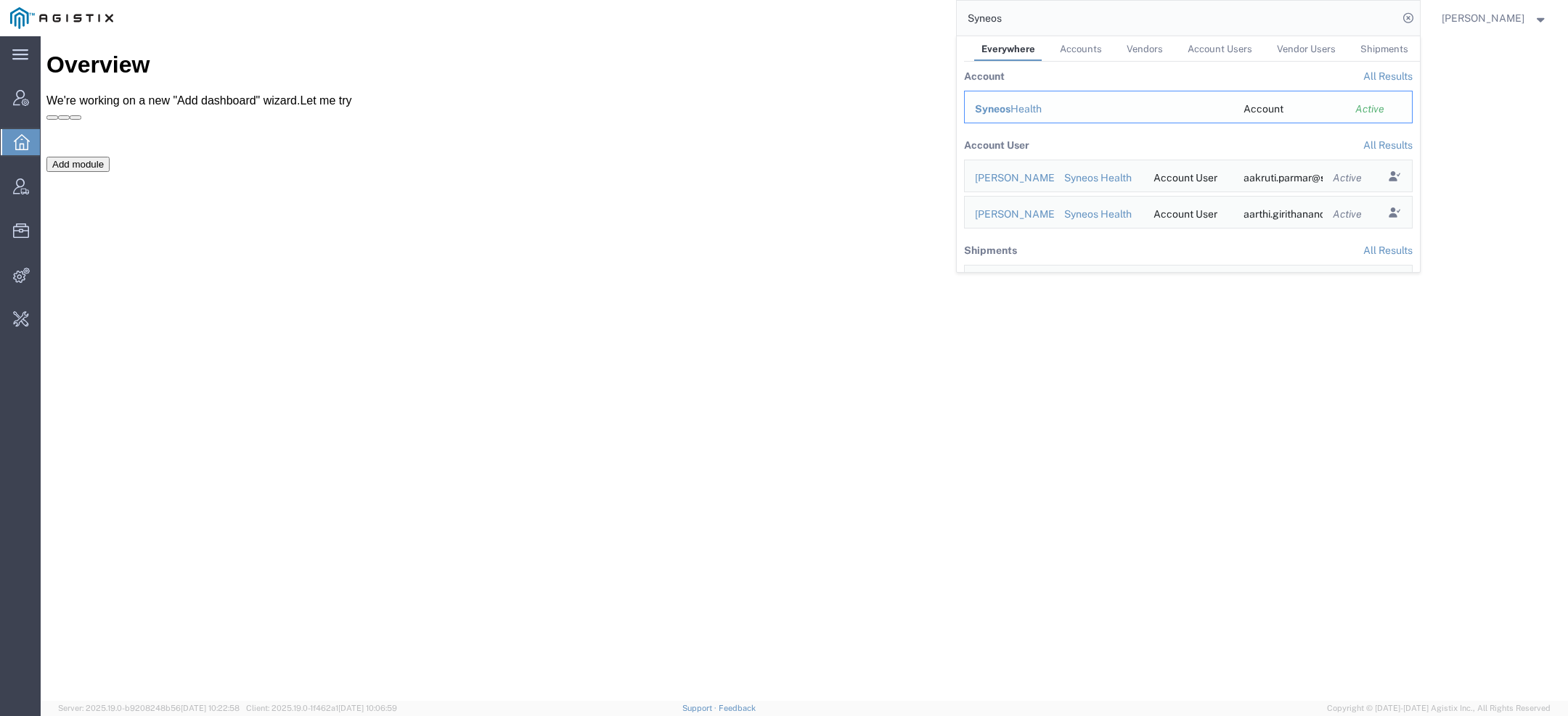
drag, startPoint x: 995, startPoint y: 100, endPoint x: 954, endPoint y: 65, distance: 53.9
click at [995, 102] on div "Syneos Health" at bounding box center [1099, 109] width 248 height 15
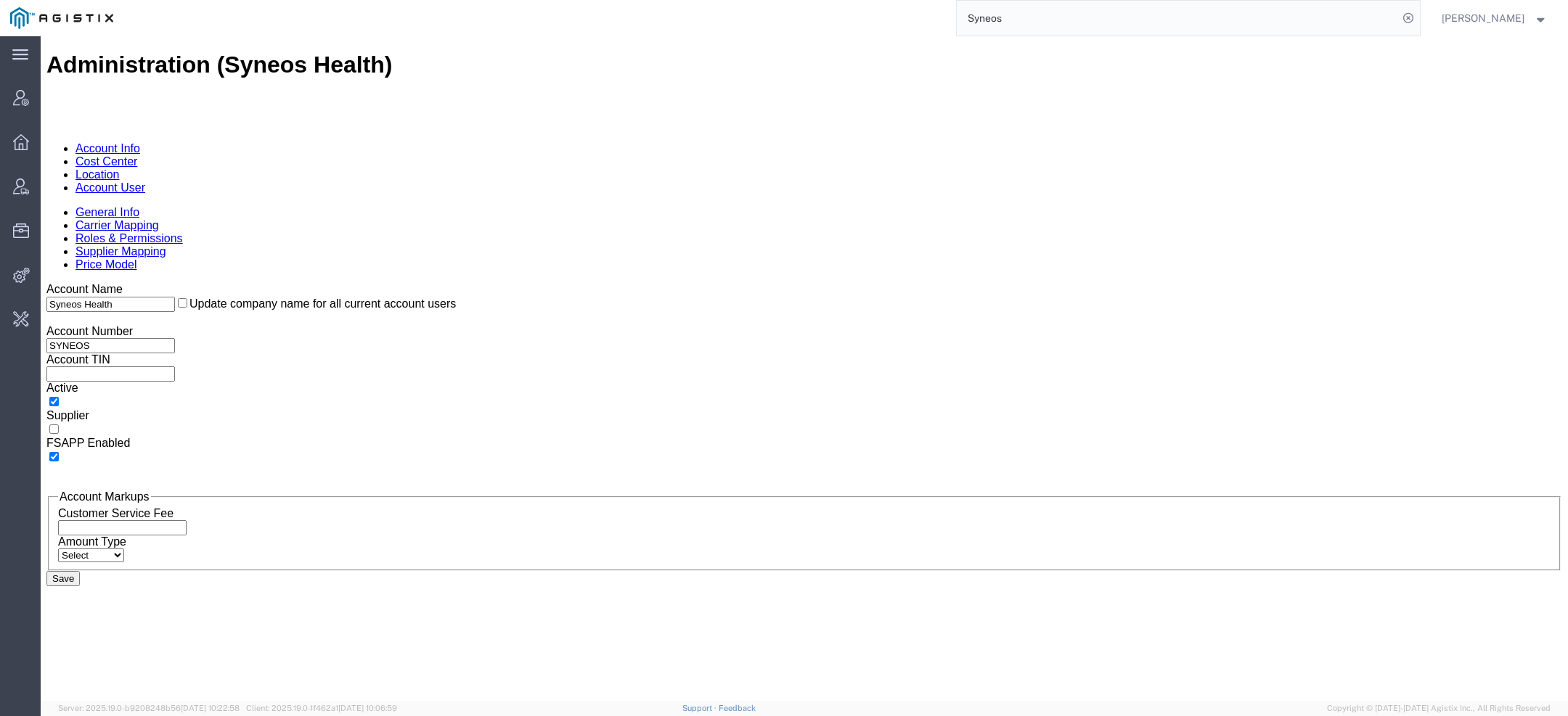
click at [145, 181] on link "Account User" at bounding box center [111, 187] width 69 height 12
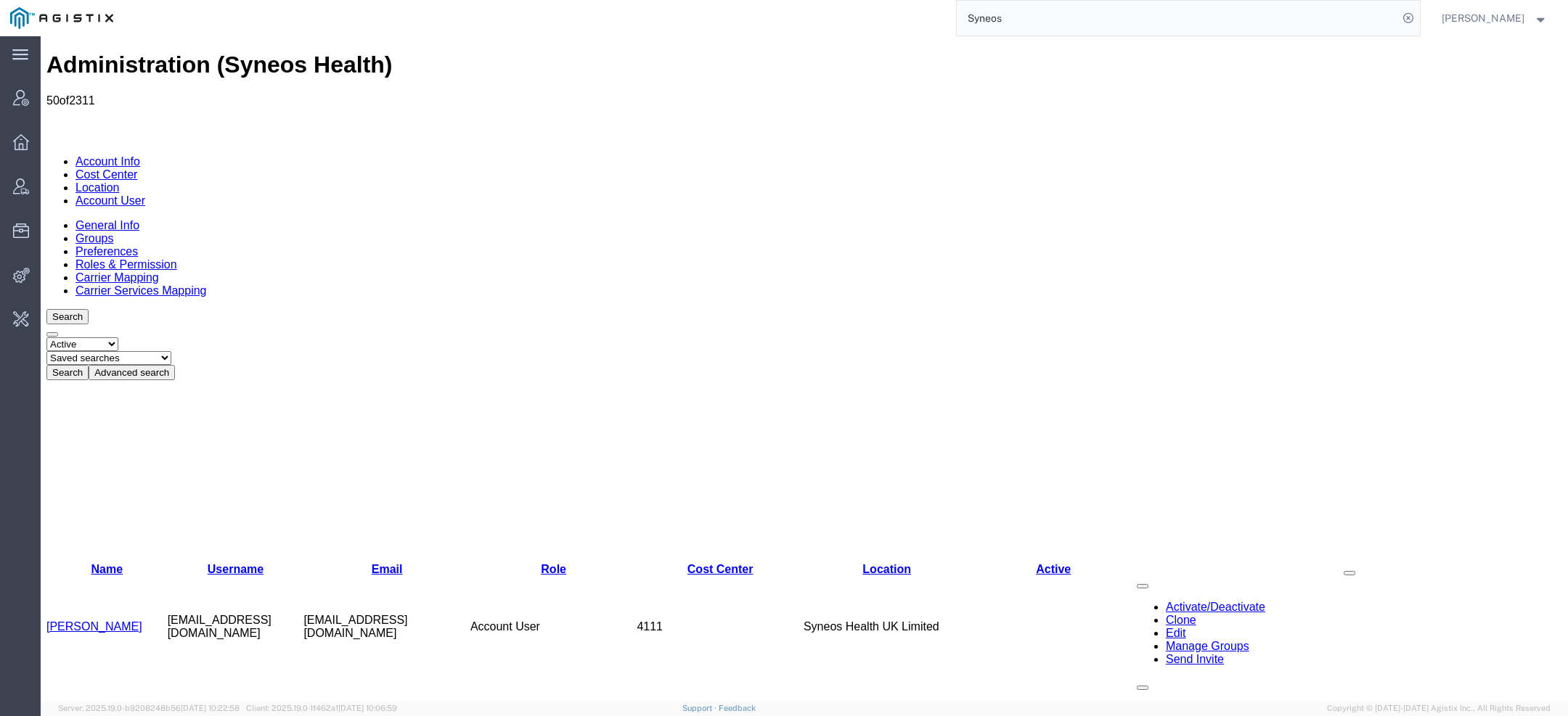
click at [175, 365] on button "Advanced search" at bounding box center [131, 373] width 86 height 15
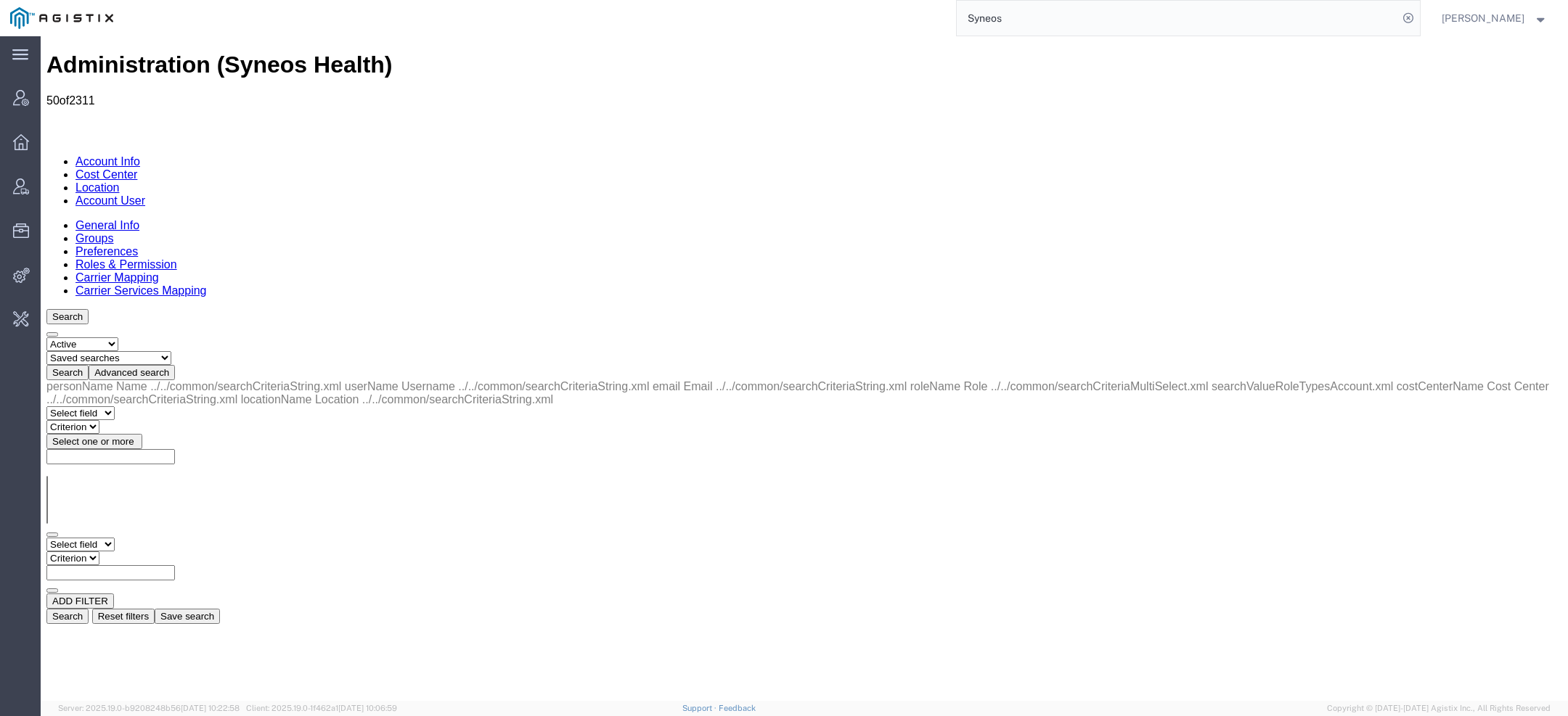
click at [115, 538] on select "Select field Cost Center Email Location Name Role Username" at bounding box center [81, 544] width 69 height 14
select select "personName"
click at [47, 538] on select "Select field Cost Center Email Location Name Role Username" at bounding box center [81, 544] width 69 height 14
select select "contains"
click at [134, 552] on select "Criterion contains does not contain is is blank is not blank starts with" at bounding box center [90, 558] width 87 height 14
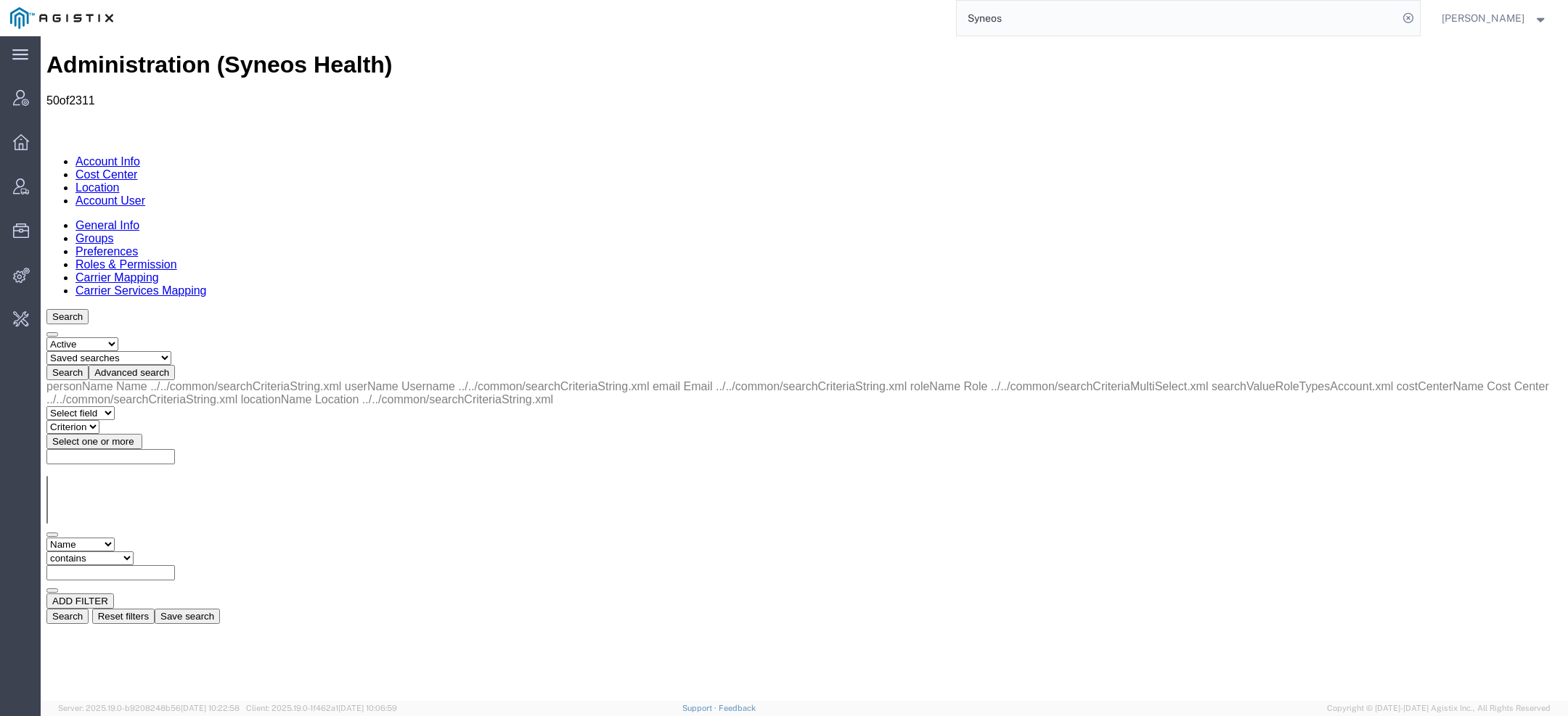
paste input "Filip"
type input "Filip"
click at [89, 609] on button "Search" at bounding box center [68, 616] width 42 height 15
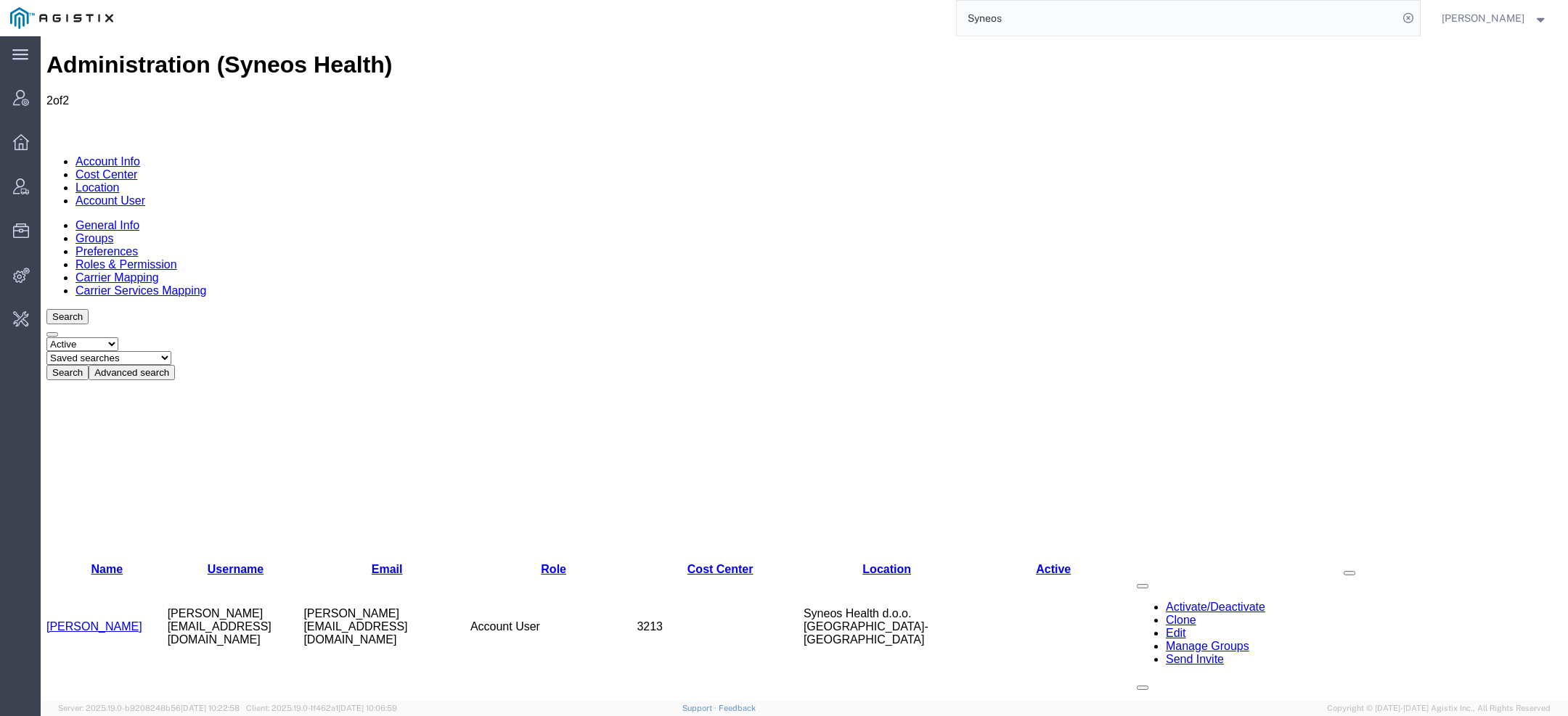
click at [98, 716] on link "Filipa Portugal Nunes" at bounding box center [94, 728] width 96 height 12
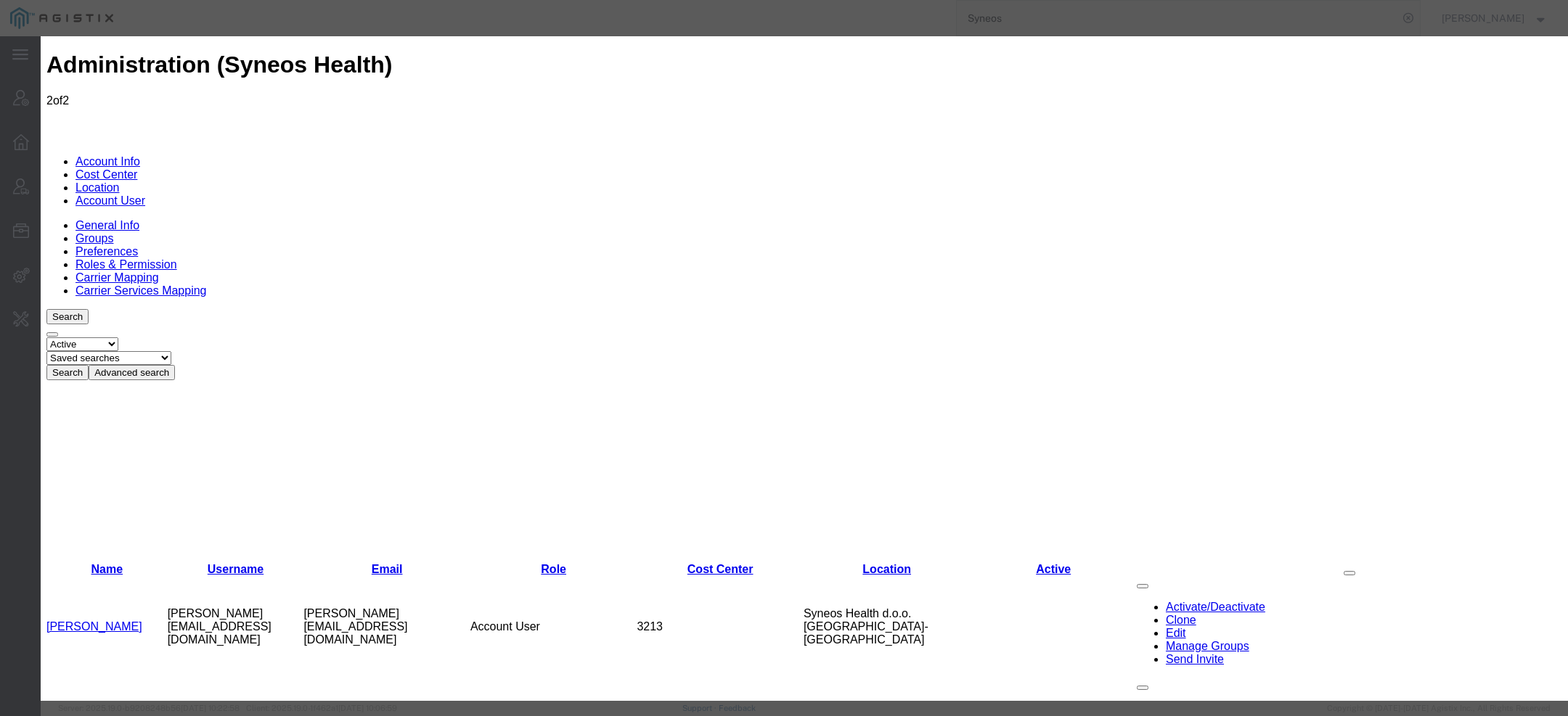
select select "DEPARTMENT"
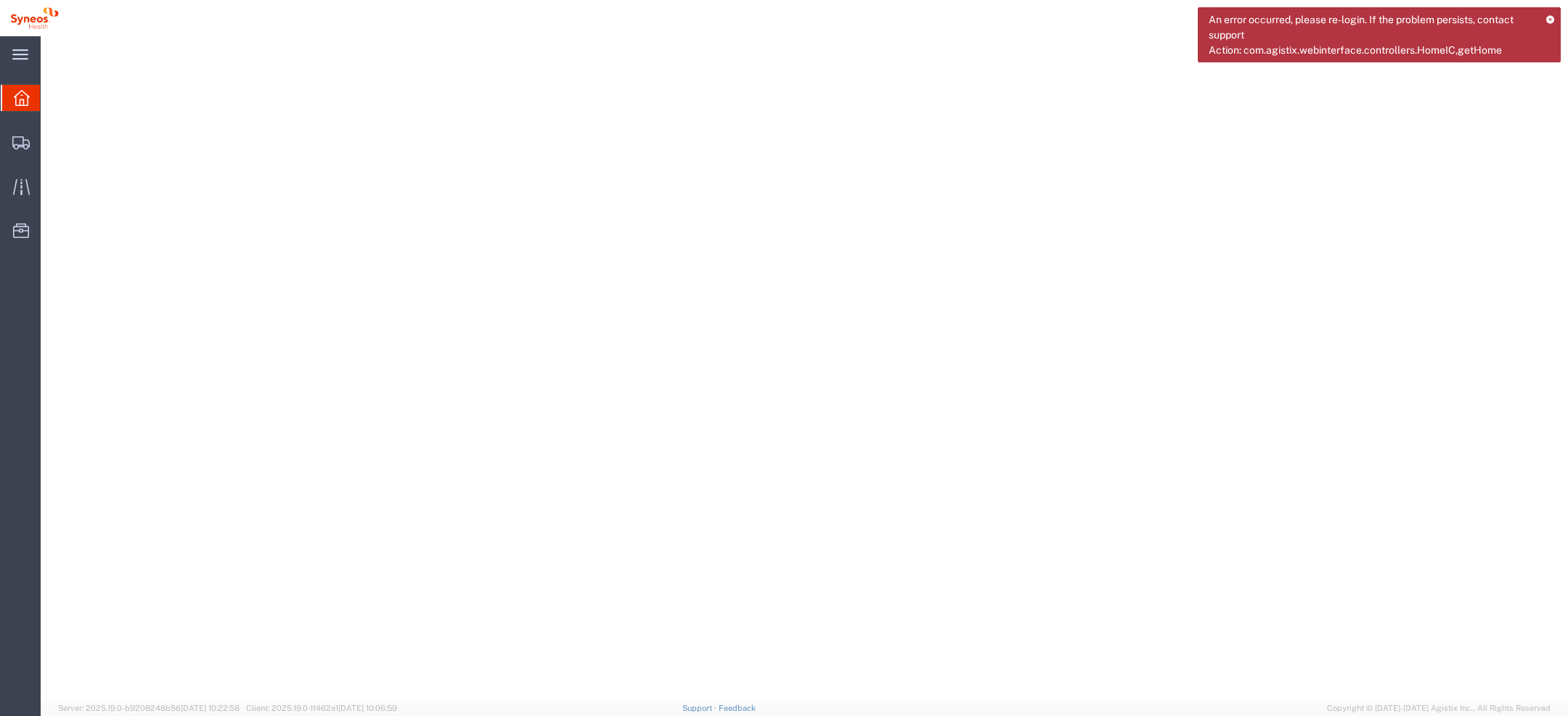
click at [1550, 15] on icon at bounding box center [1550, 19] width 10 height 8
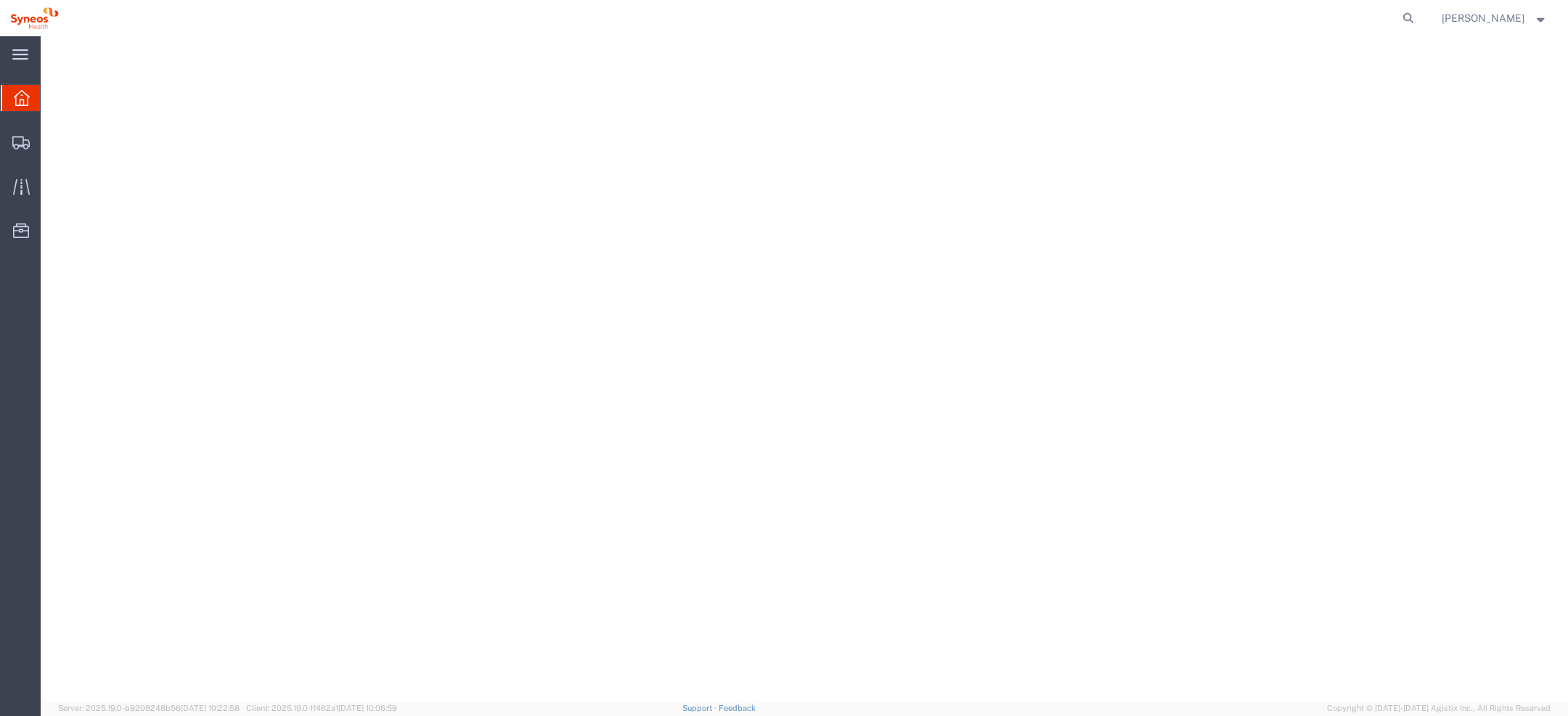
click at [1509, 14] on span "Filipa Portugal Nunes" at bounding box center [1483, 19] width 83 height 16
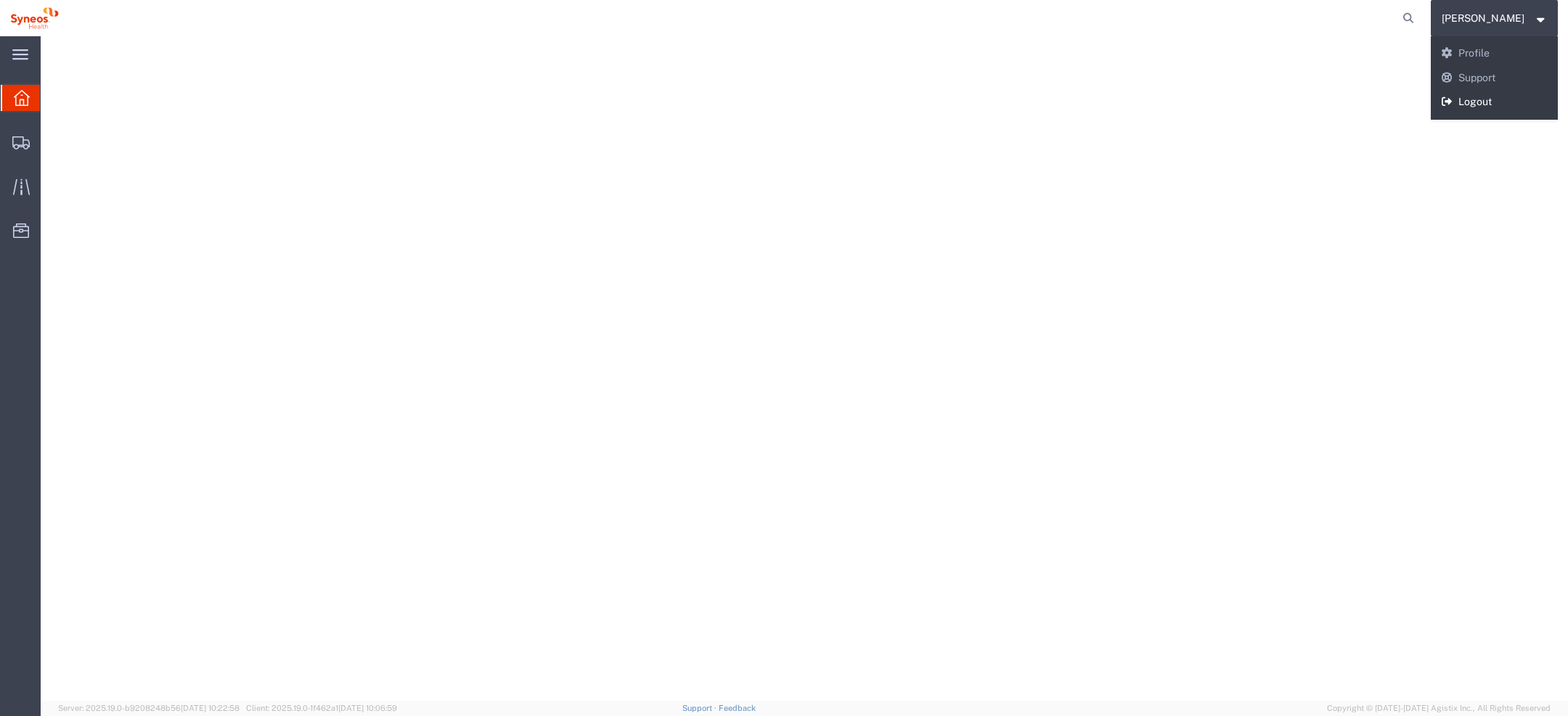
click at [1462, 107] on link "Logout" at bounding box center [1495, 102] width 127 height 25
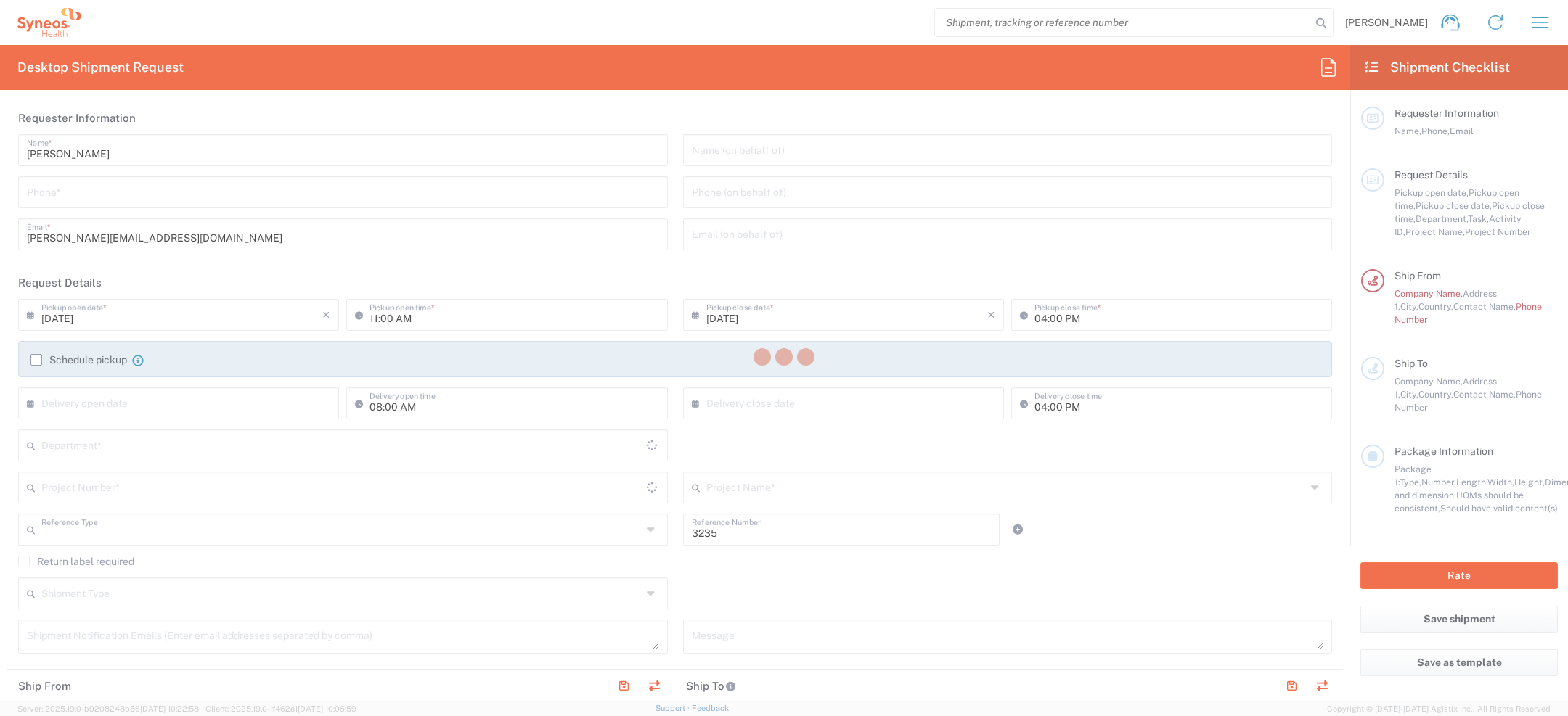
type input "Department"
type input "[GEOGRAPHIC_DATA]"
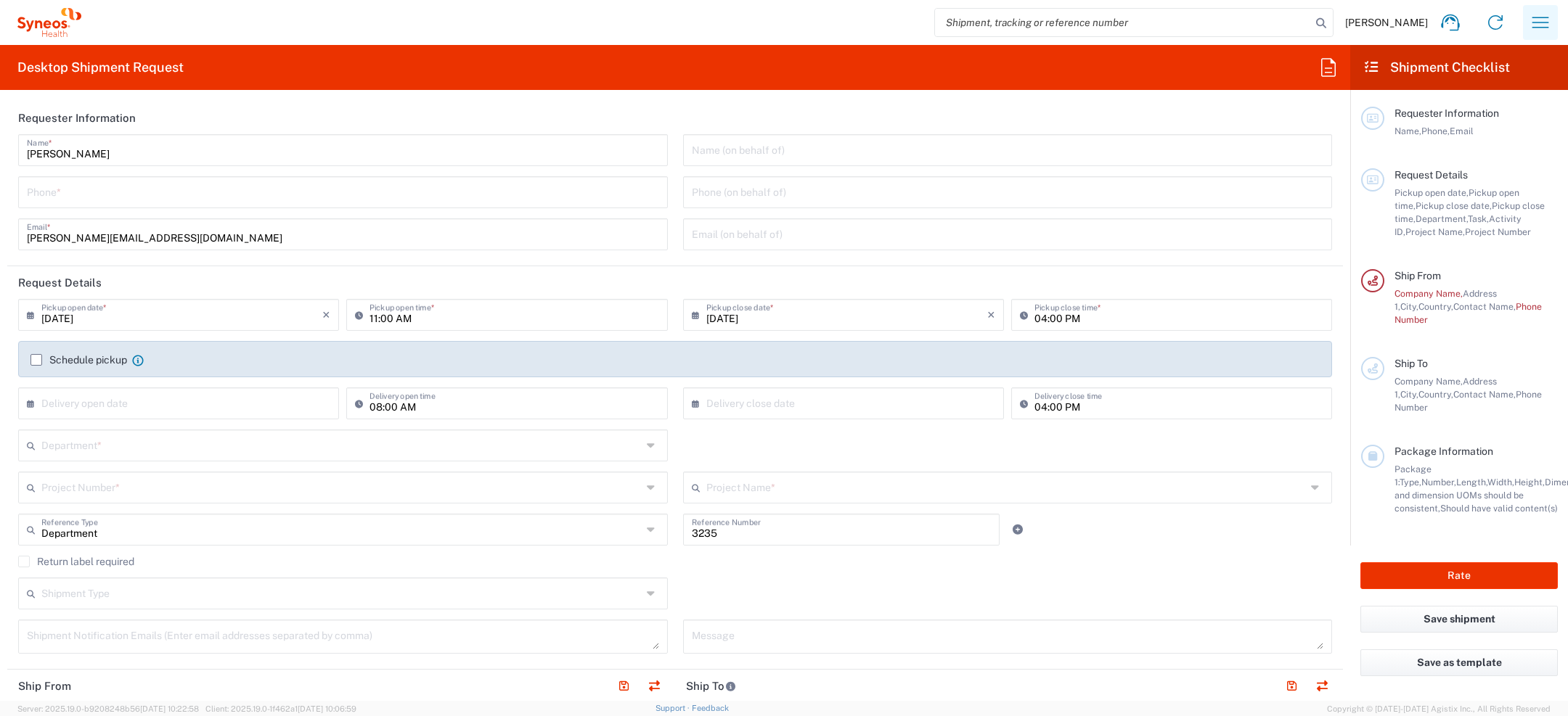
click at [1531, 27] on icon "button" at bounding box center [1541, 23] width 23 height 23
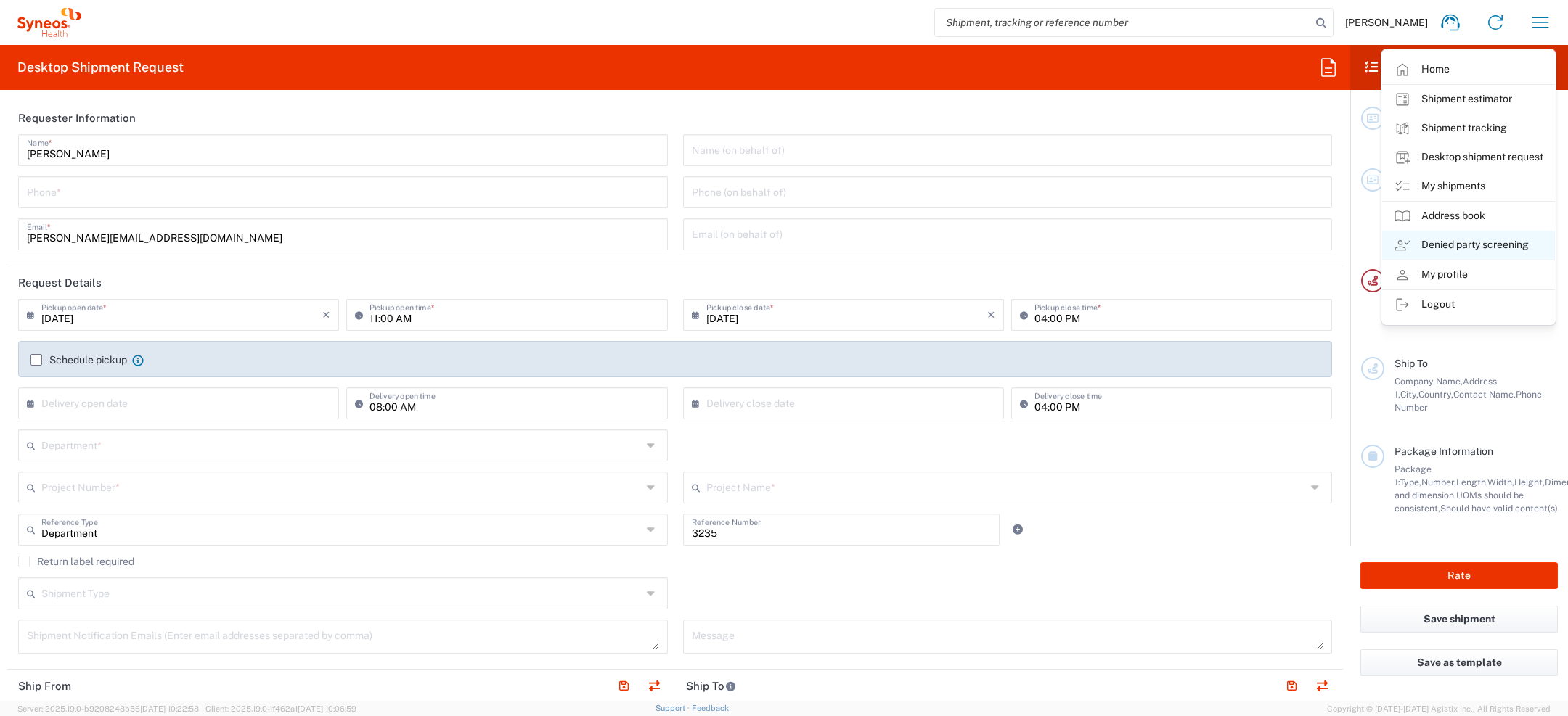
type input "Syneos Health Clinical Spain"
click at [1440, 185] on link "My shipments" at bounding box center [1469, 186] width 173 height 29
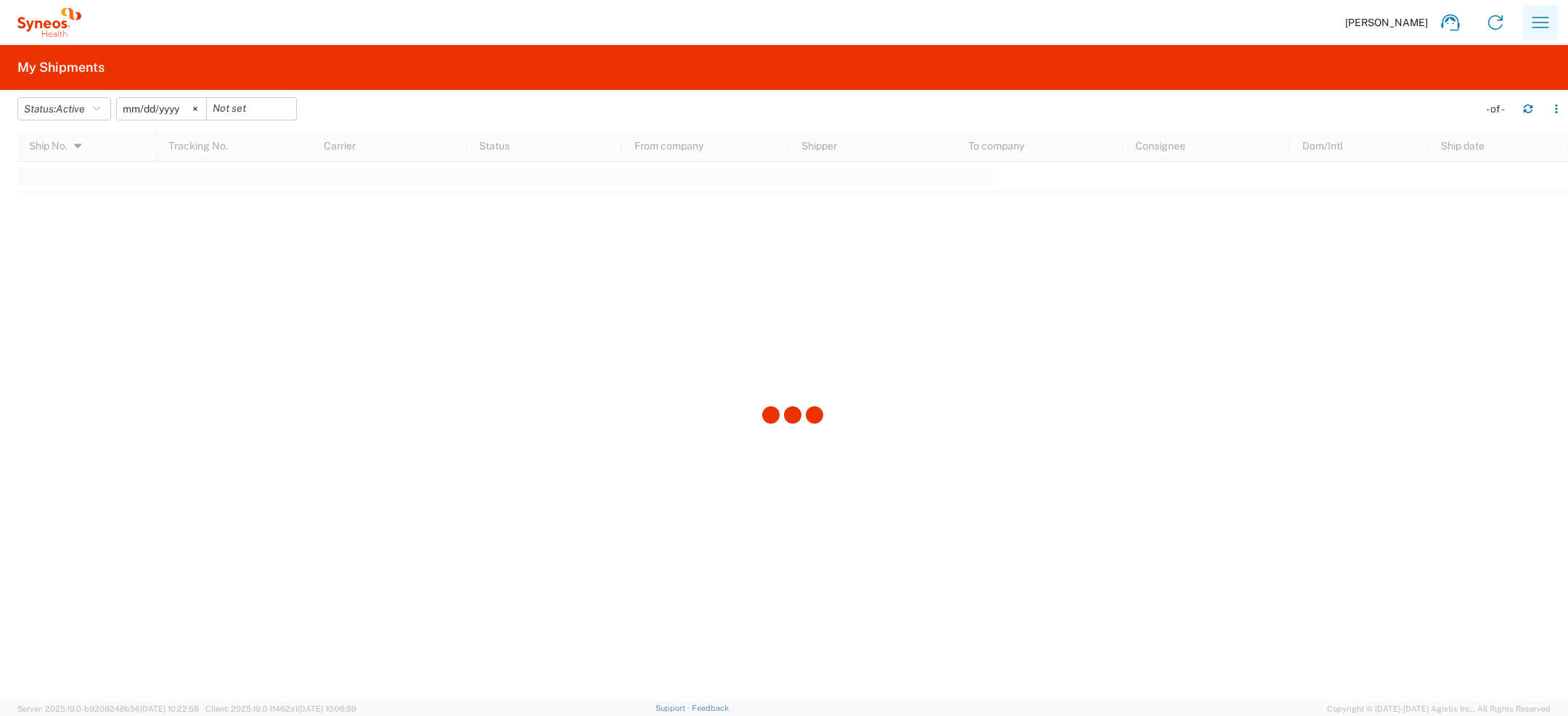
click at [1536, 28] on icon "button" at bounding box center [1541, 23] width 23 height 23
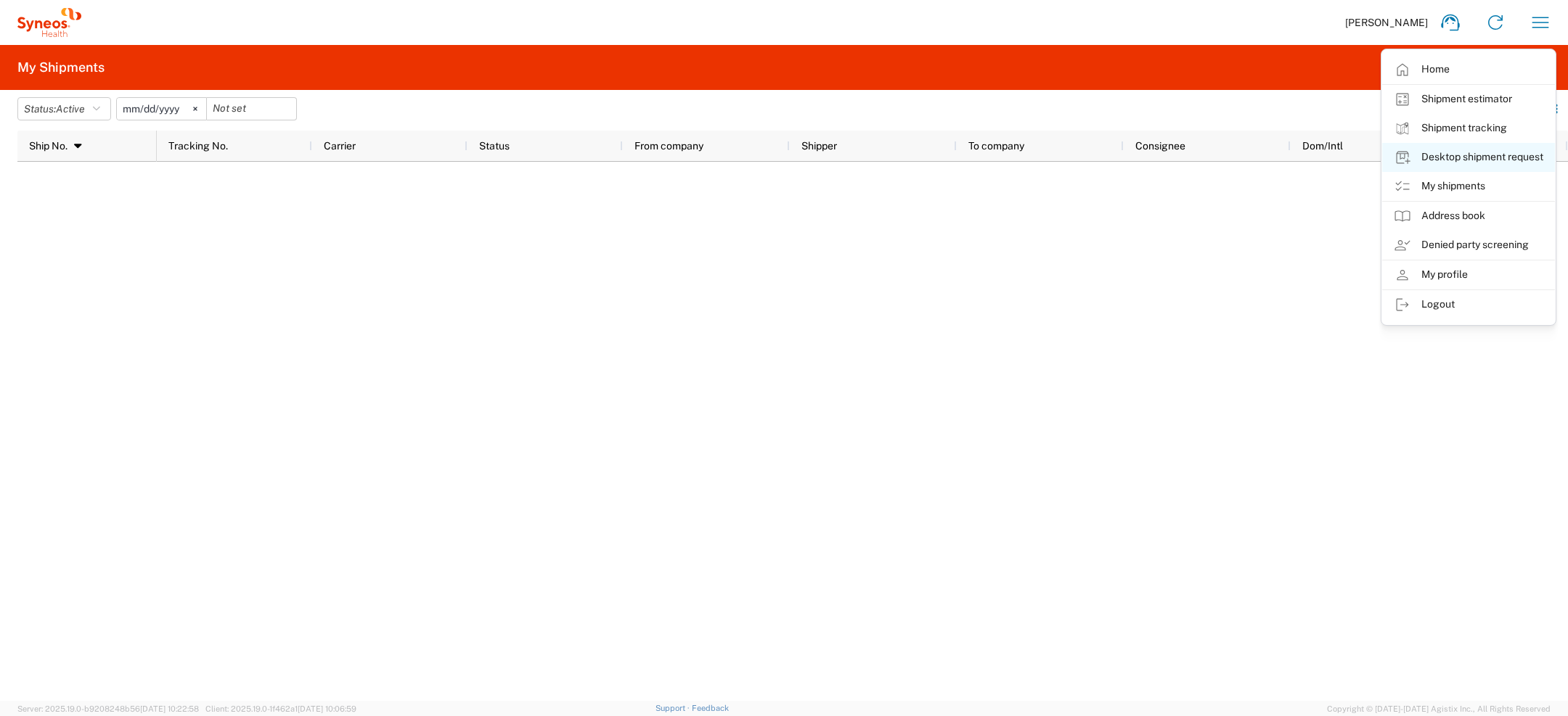
click at [1437, 163] on link "Desktop shipment request" at bounding box center [1469, 157] width 173 height 29
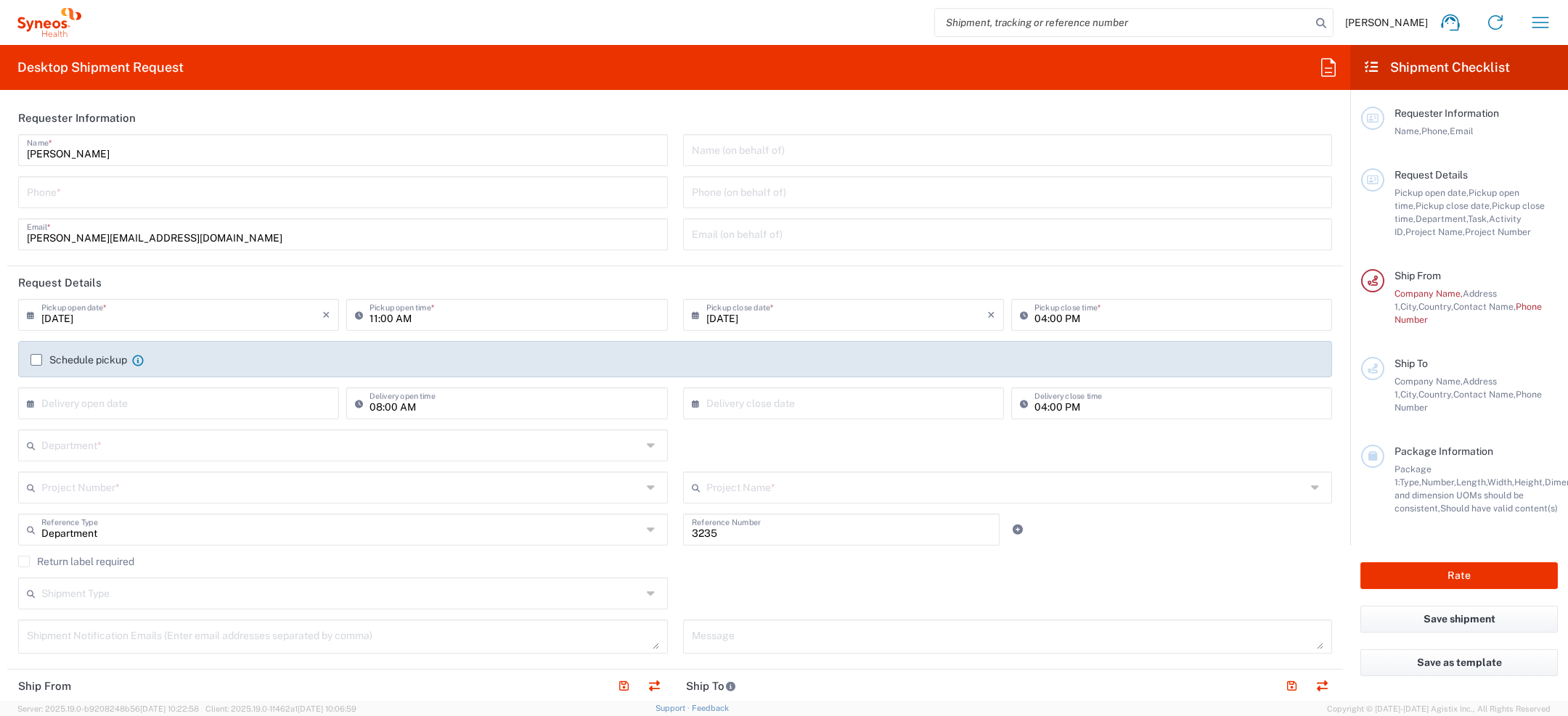
click at [1327, 73] on icon at bounding box center [1328, 67] width 15 height 19
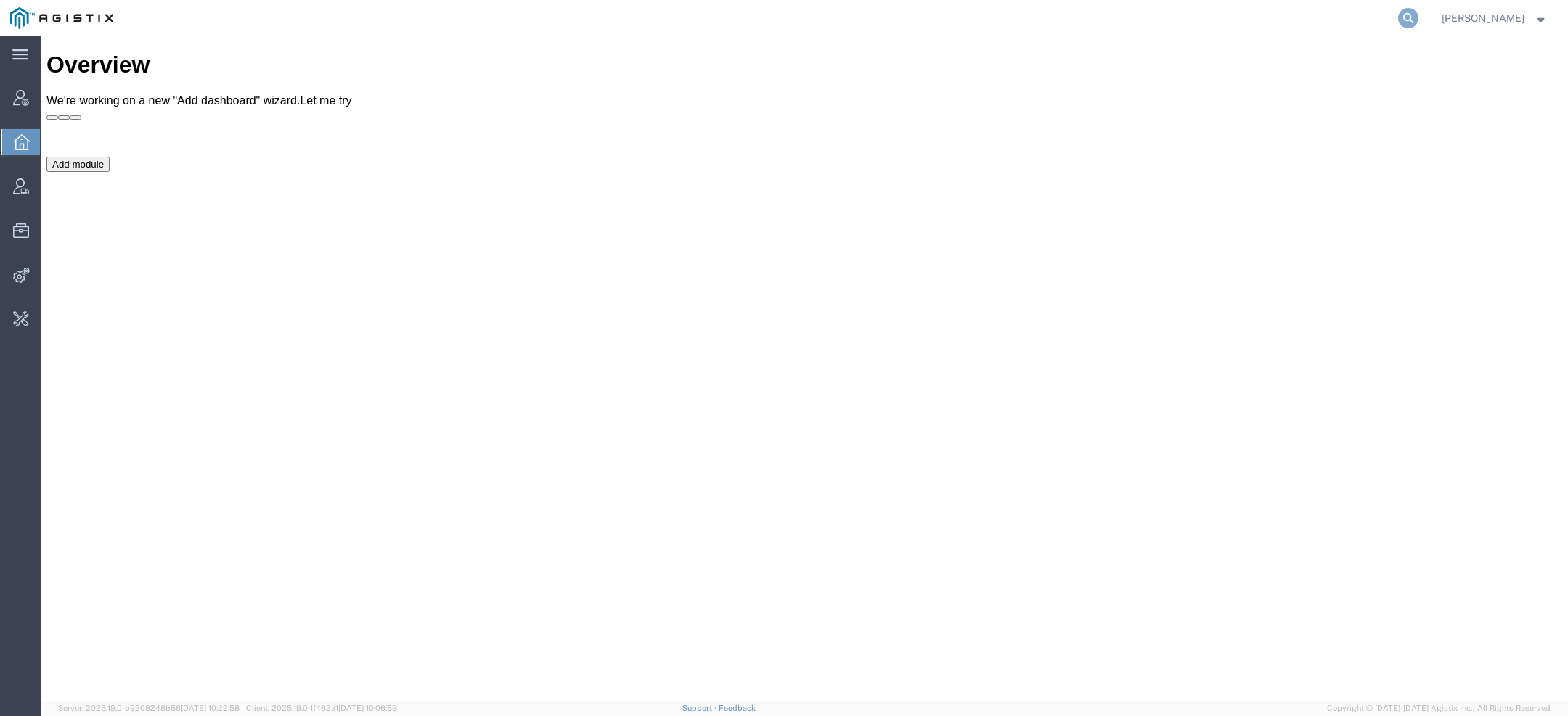
click at [1415, 19] on icon at bounding box center [1408, 18] width 20 height 20
paste input "Syneos"
type input "Syneos"
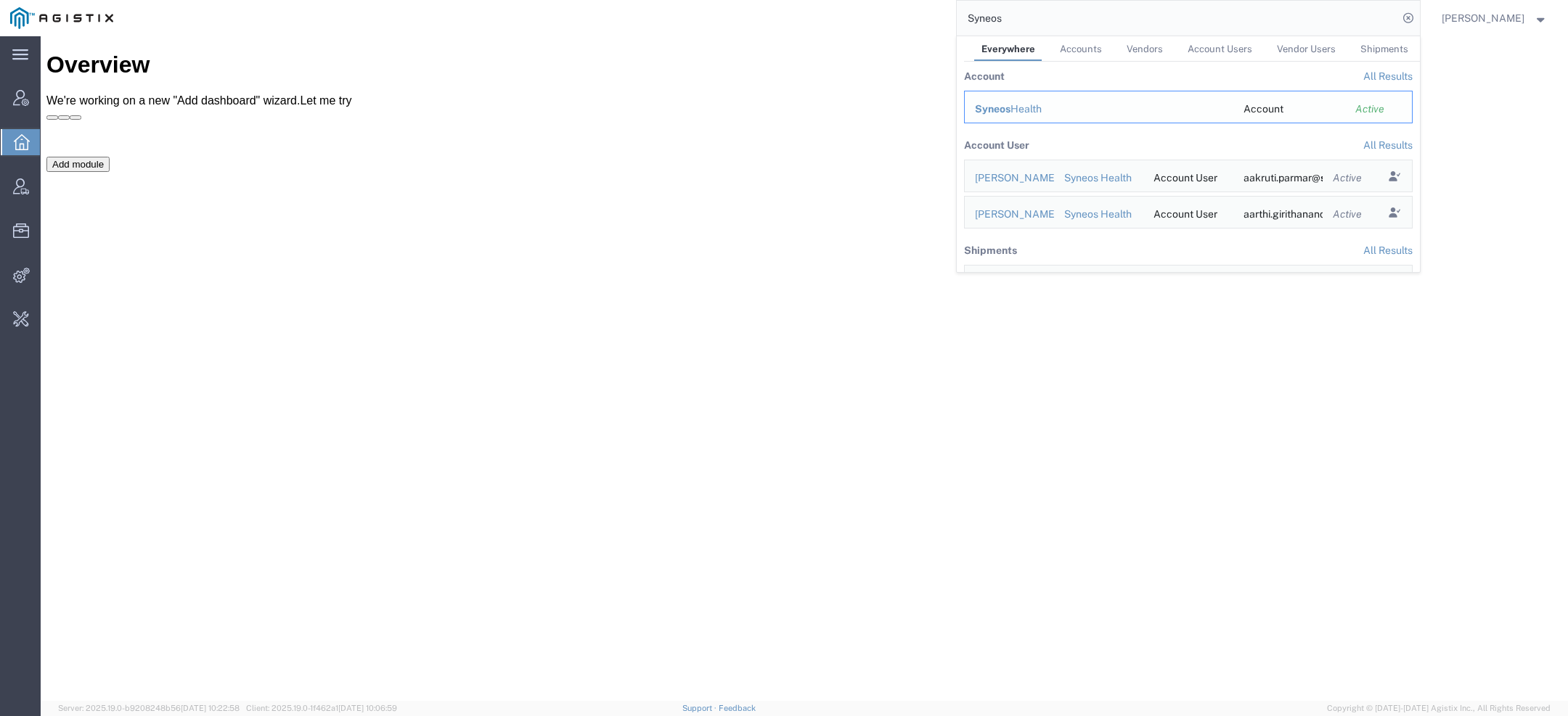
click at [1004, 111] on span "Syneos" at bounding box center [993, 109] width 35 height 11
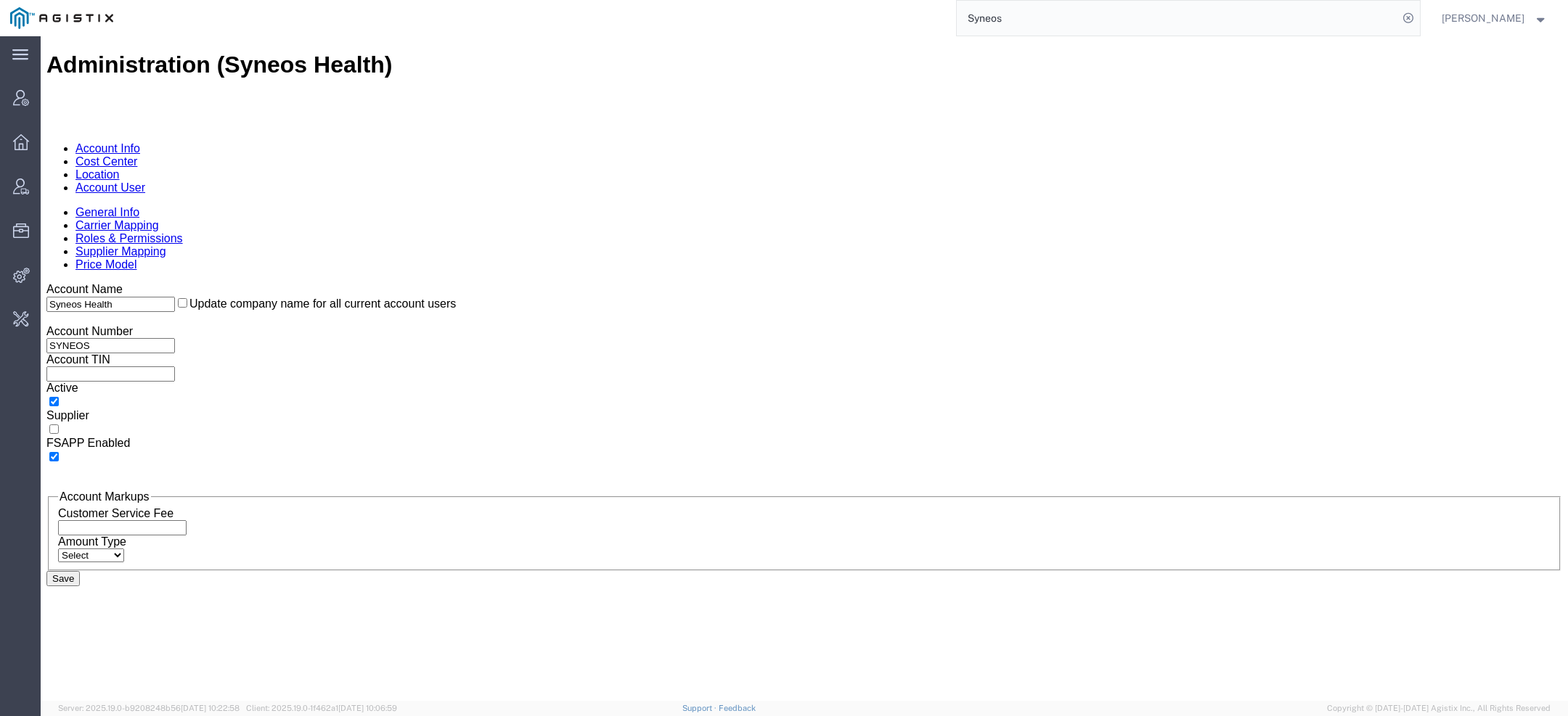
click at [145, 181] on link "Account User" at bounding box center [111, 187] width 69 height 12
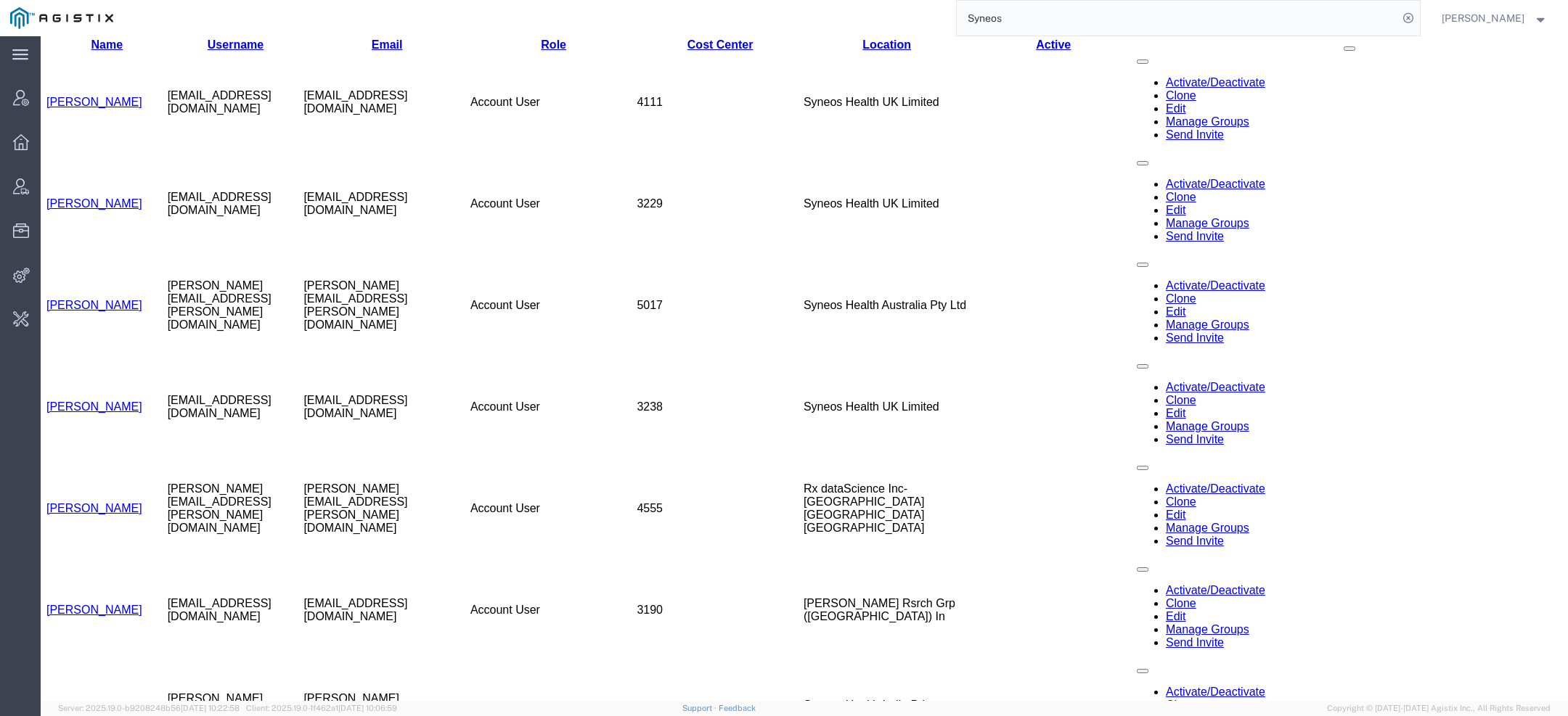
scroll to position [535, 0]
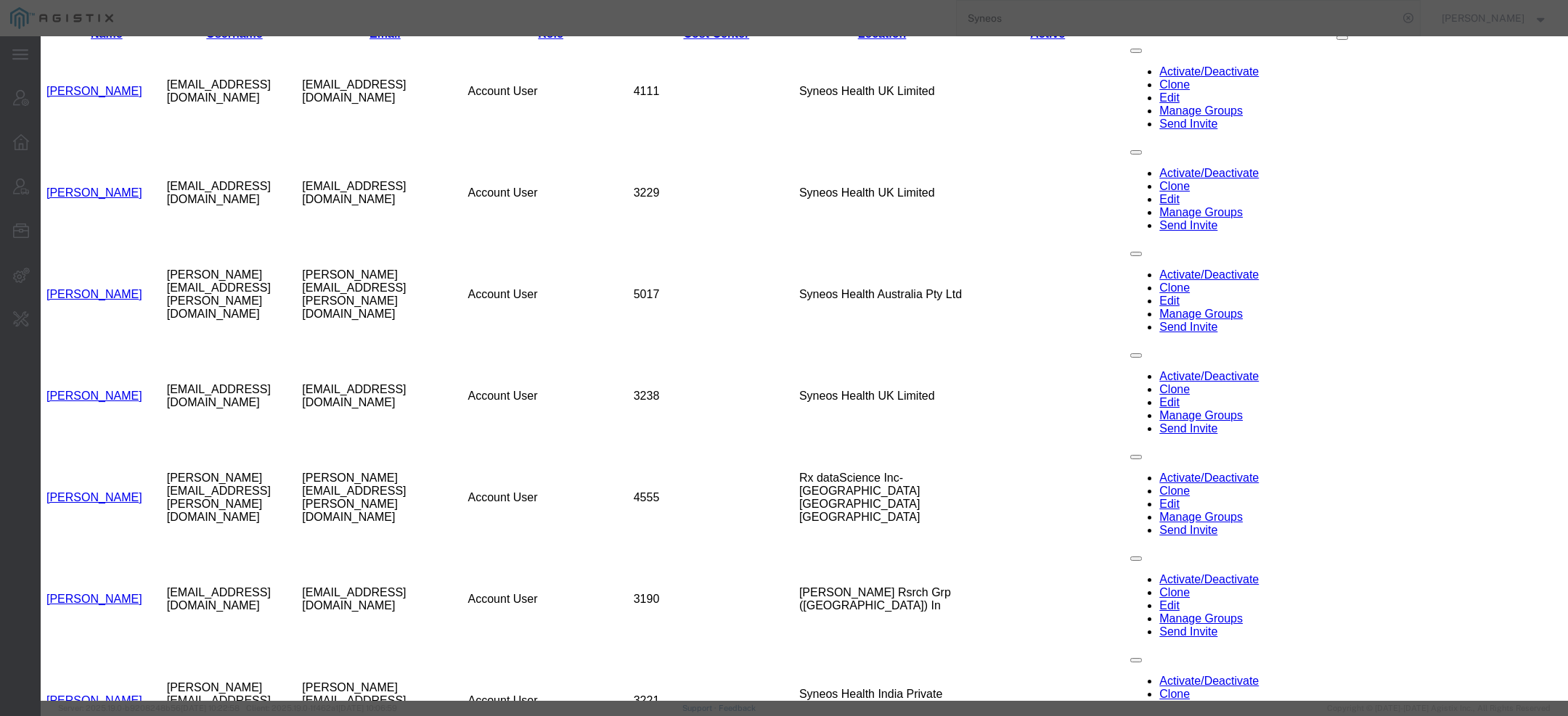
select select "DEPARTMENT"
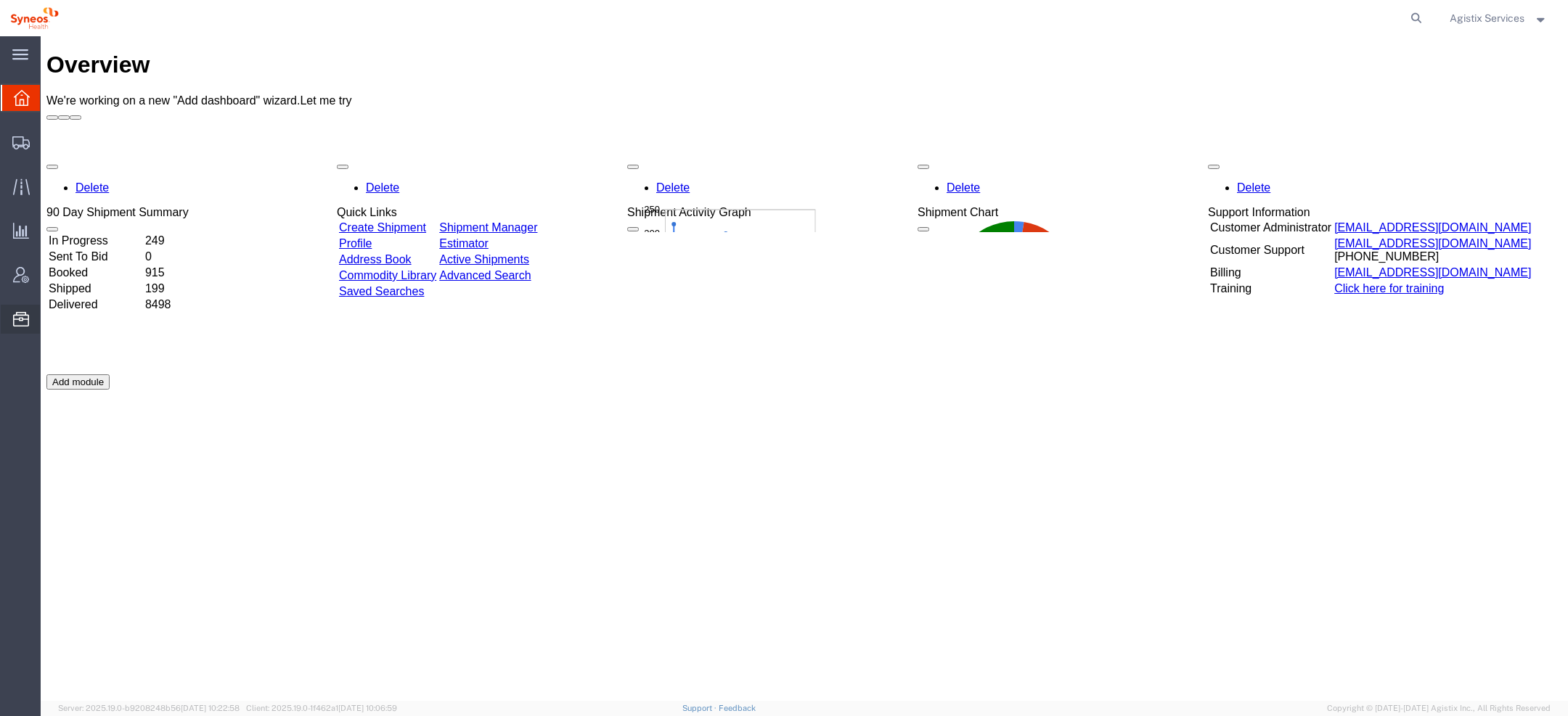
click at [0, 0] on span "Templates" at bounding box center [0, 0] width 0 height 0
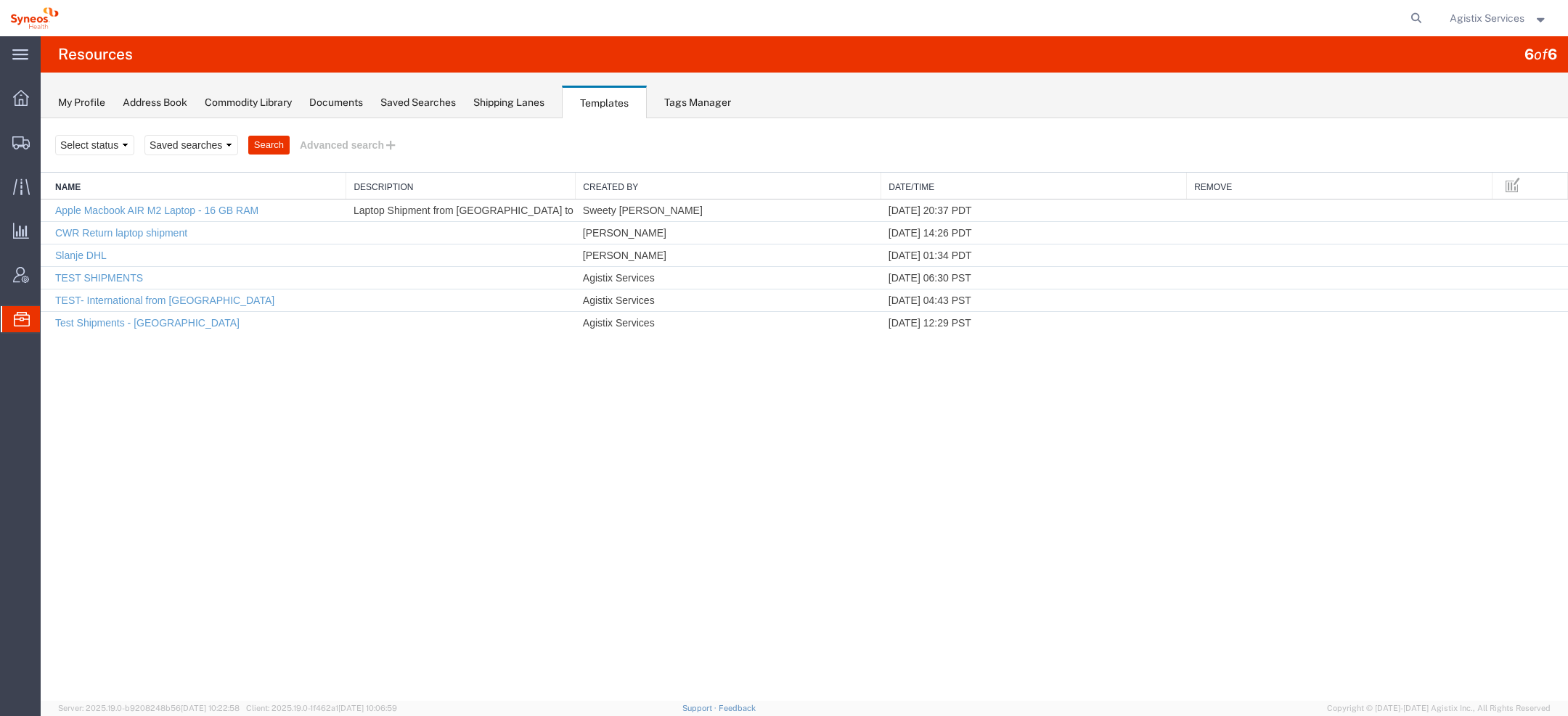
click at [1521, 18] on span "Agistix Services" at bounding box center [1487, 19] width 75 height 16
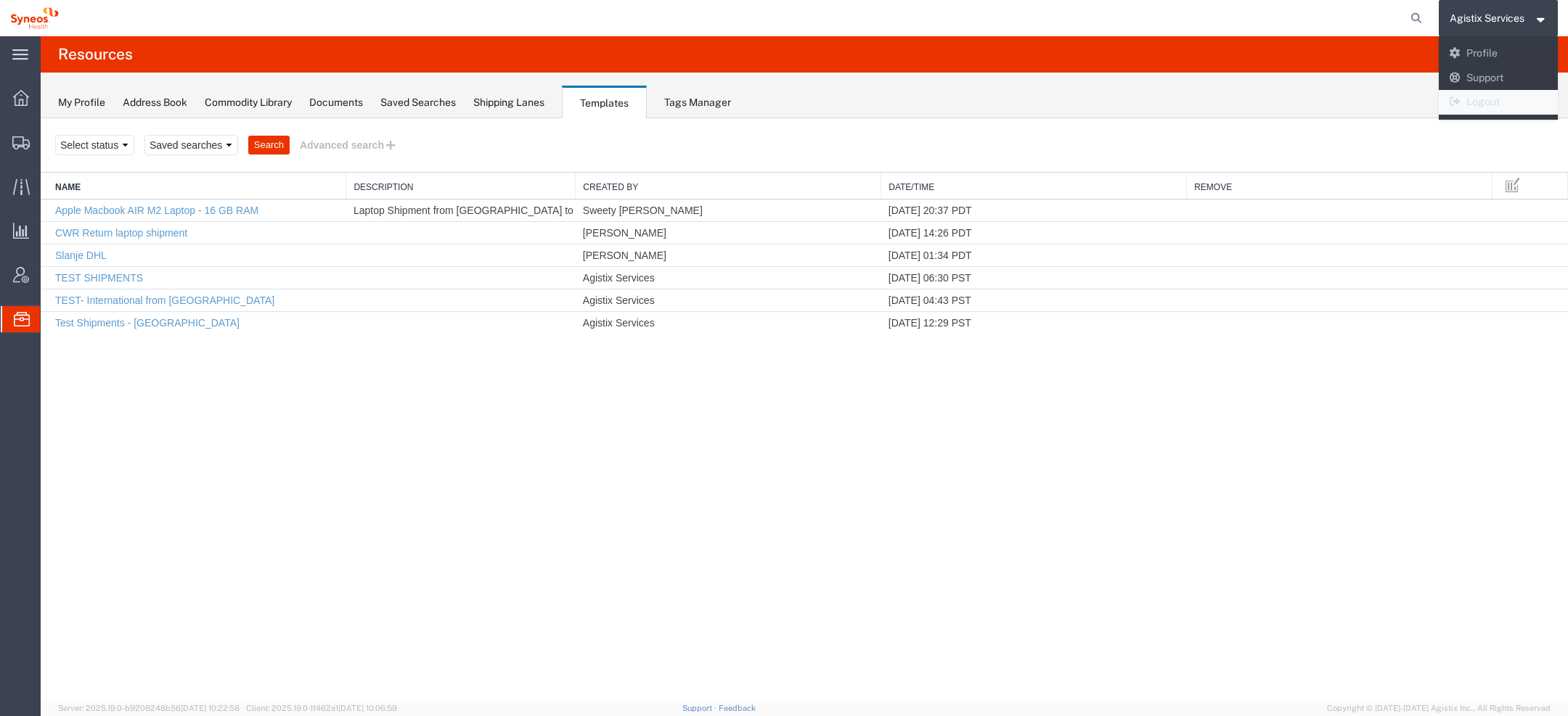
click at [1457, 102] on icon at bounding box center [1456, 102] width 13 height 10
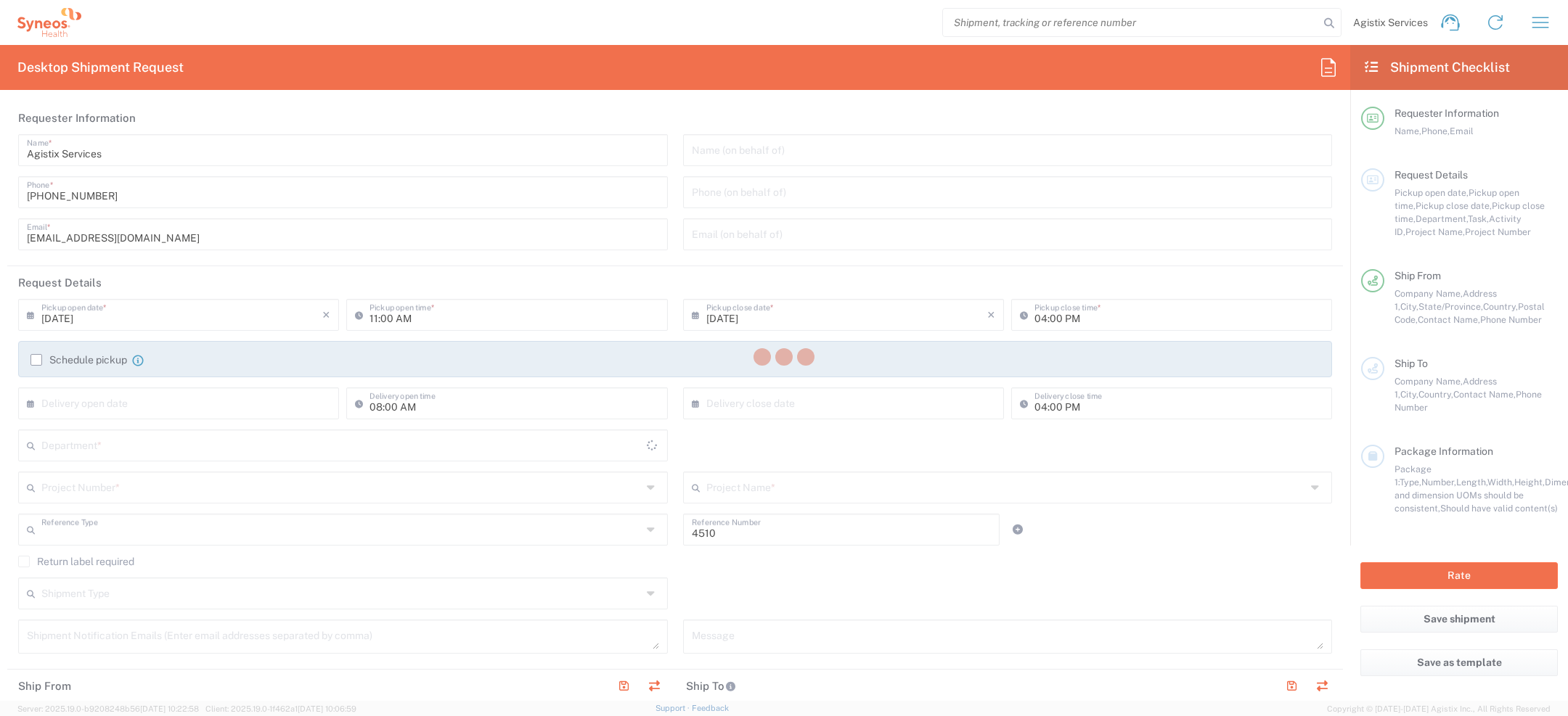
type input "Department"
type input "[US_STATE]"
type input "[GEOGRAPHIC_DATA]"
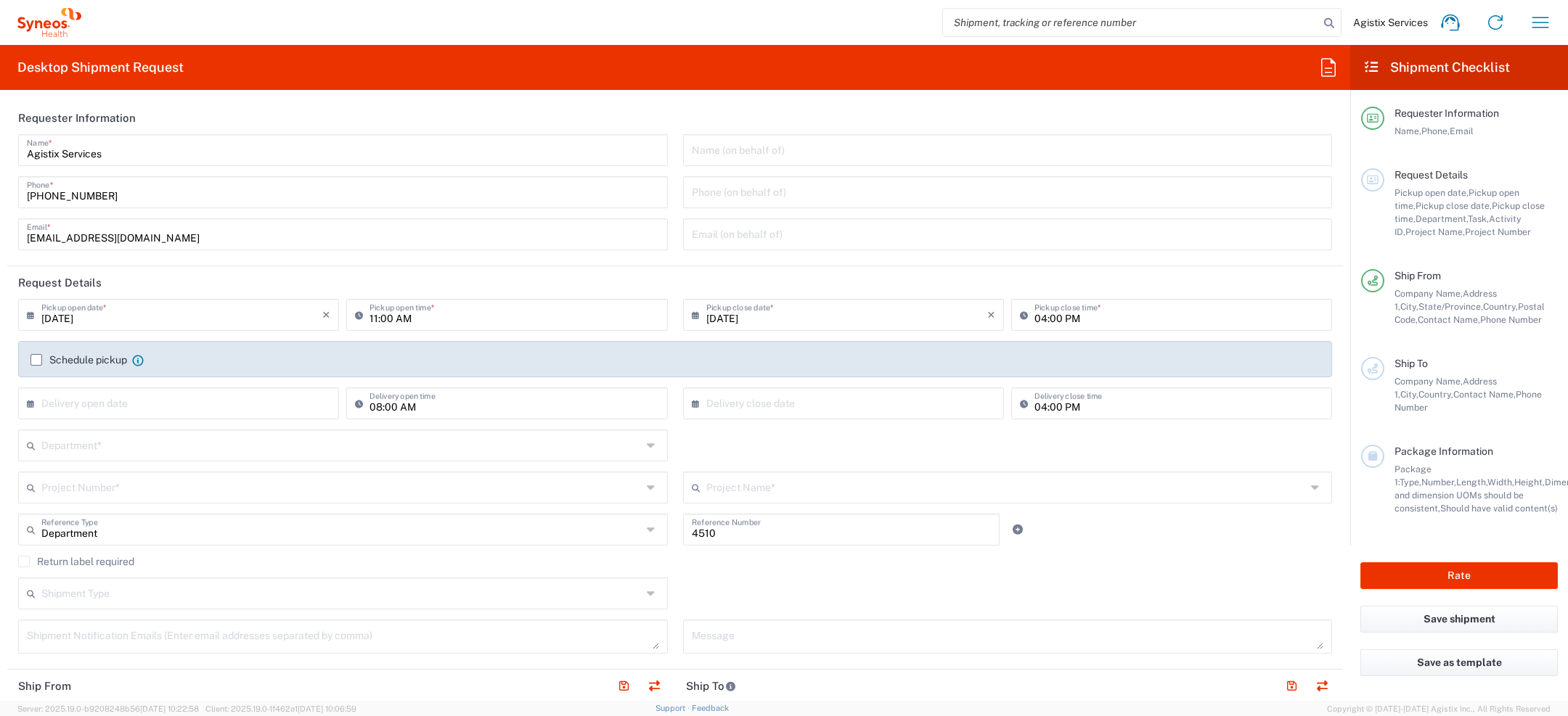
type input "SYNEOS HEALTH LLC [GEOGRAPHIC_DATA] [GEOGRAPHIC_DATA]"
click at [1428, 446] on span "Package Information" at bounding box center [1444, 452] width 98 height 11
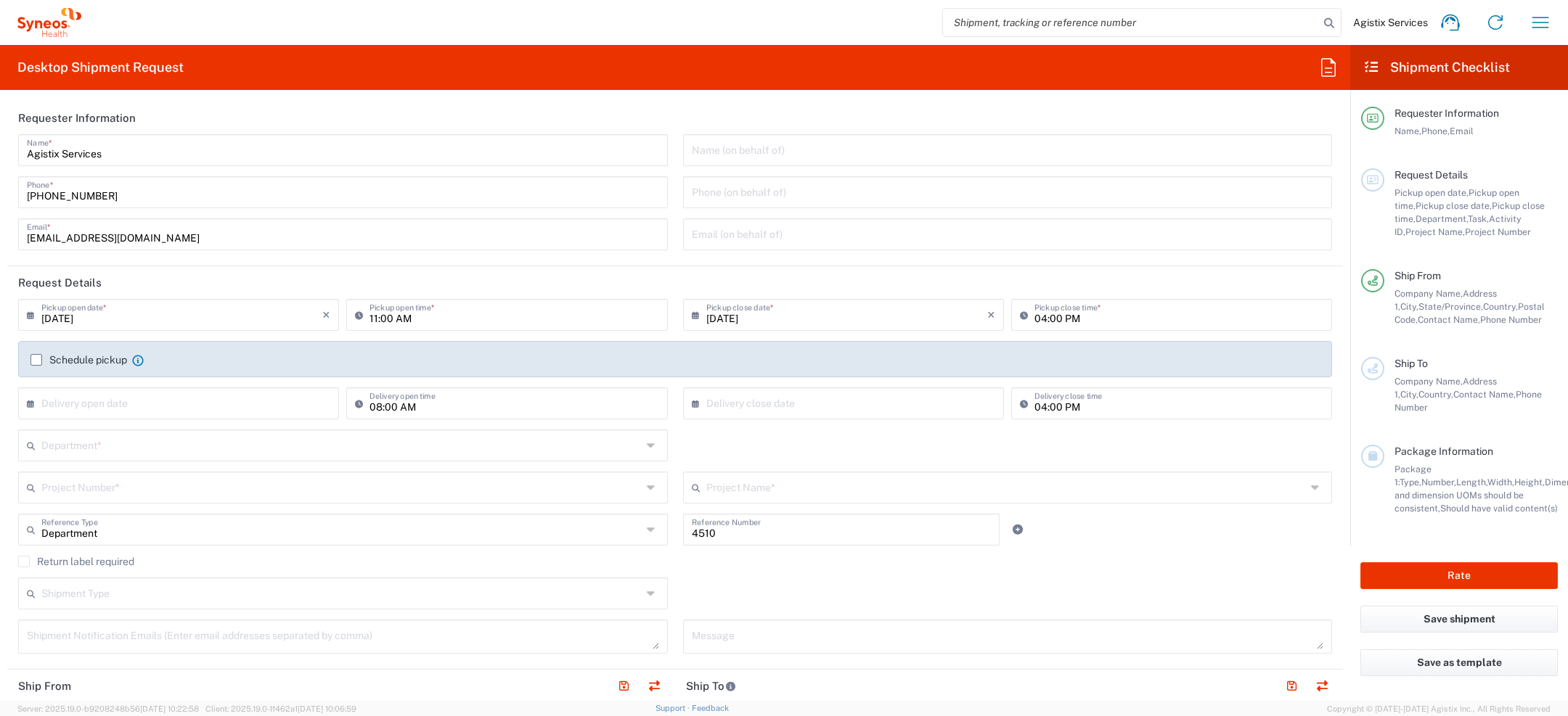
click at [1328, 75] on icon at bounding box center [1328, 67] width 23 height 23
click at [1247, 64] on agx-form-header "Desktop Shipment Request" at bounding box center [675, 68] width 1350 height 45
click at [1328, 75] on icon at bounding box center [1328, 67] width 23 height 23
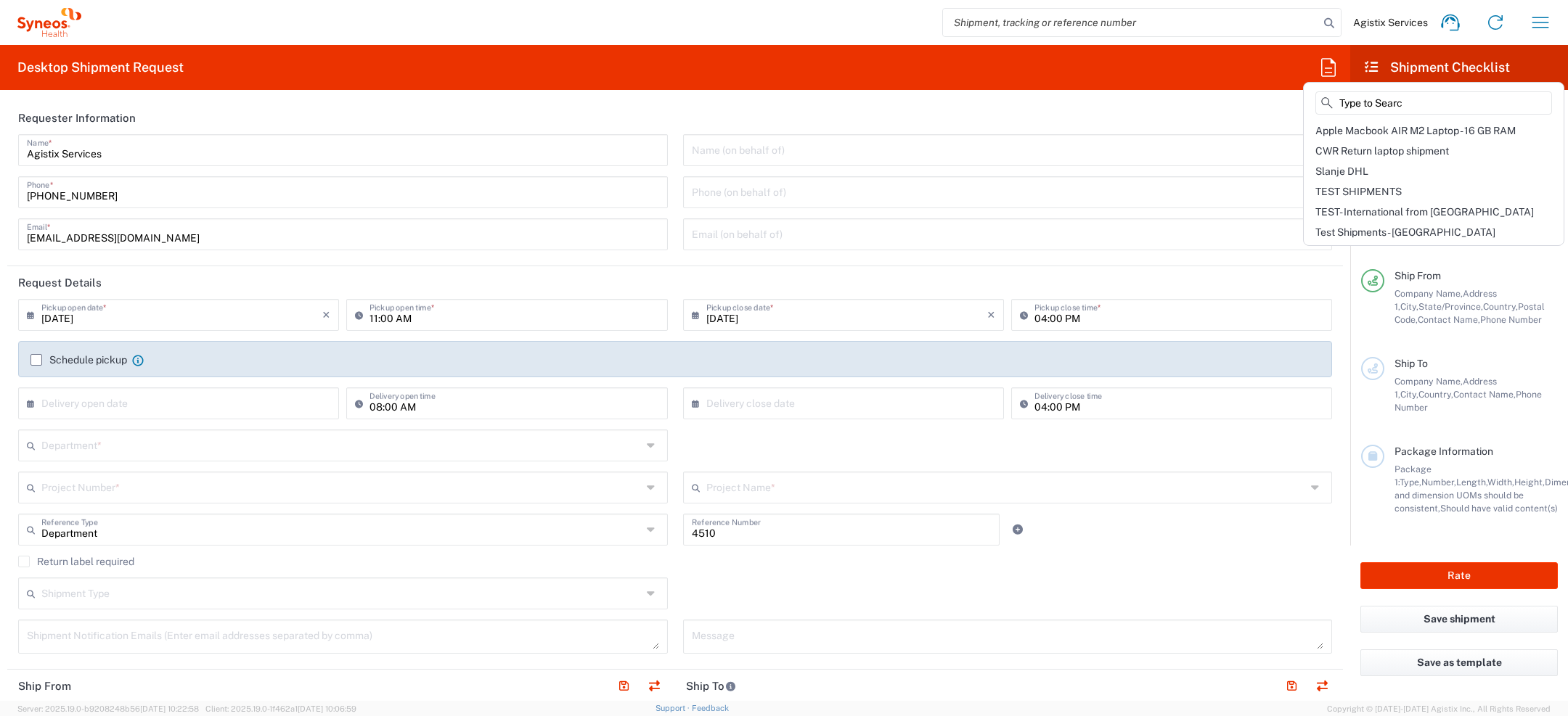
type input "Type to Search"
drag, startPoint x: 1415, startPoint y: 106, endPoint x: 1173, endPoint y: 51, distance: 248.2
click at [1200, 52] on agx-block-ui "Agistix Services Home Shipment estimator Shipment tracking Desktop shipment req…" at bounding box center [784, 358] width 1568 height 716
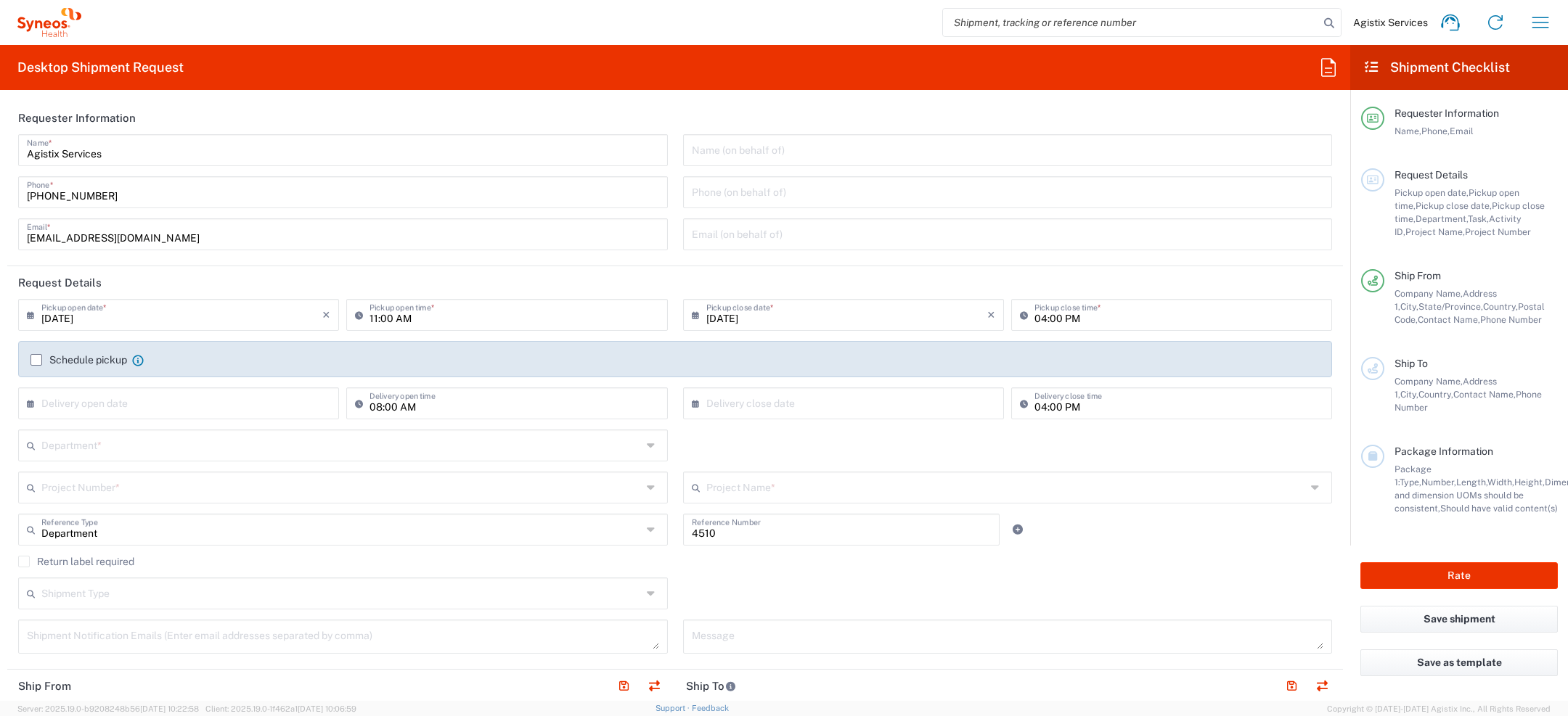
click at [1336, 73] on icon at bounding box center [1328, 67] width 23 height 23
